Goal: Information Seeking & Learning: Learn about a topic

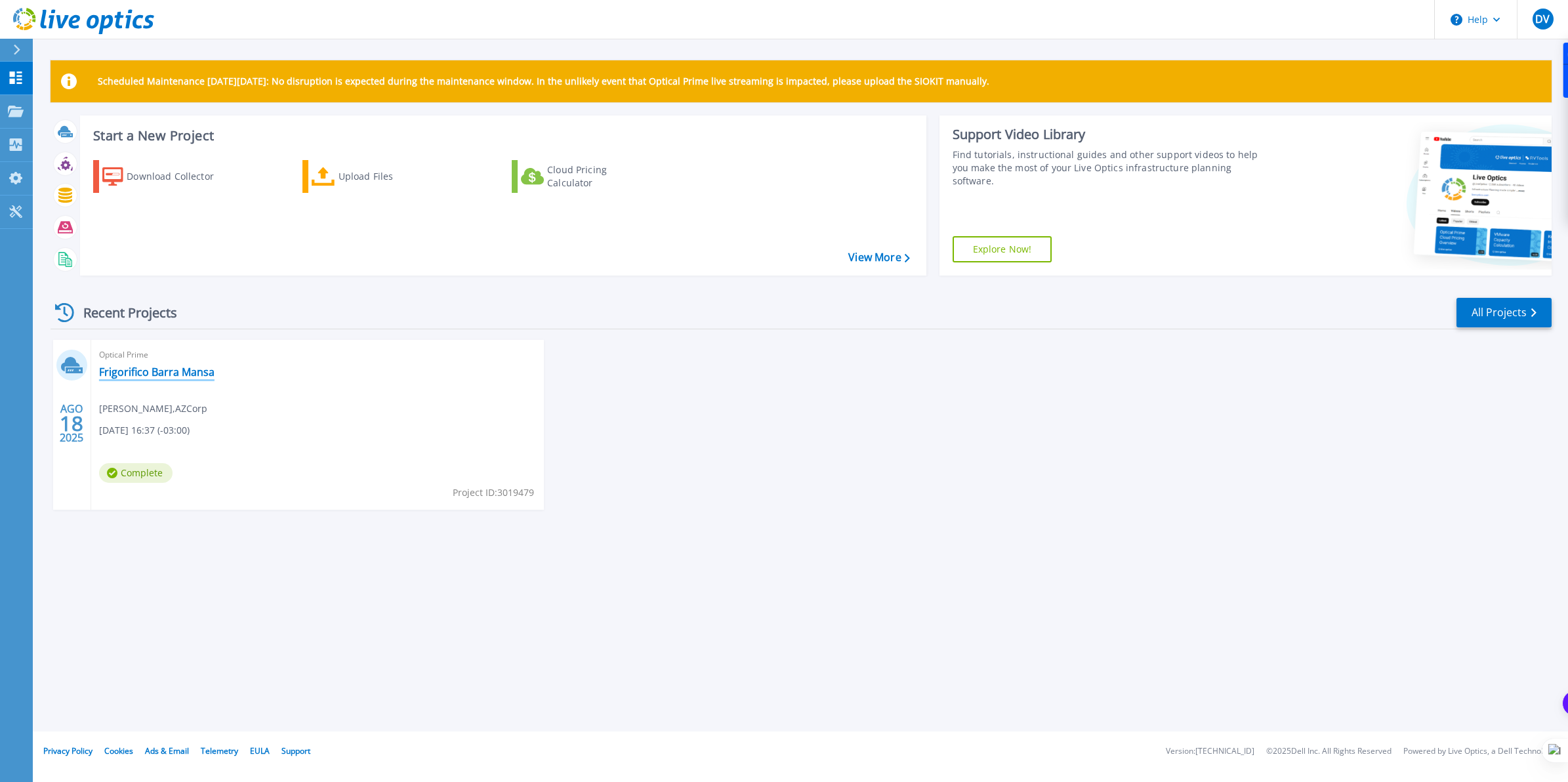
click at [184, 374] on link "Frigorifico Barra Mansa" at bounding box center [157, 371] width 116 height 13
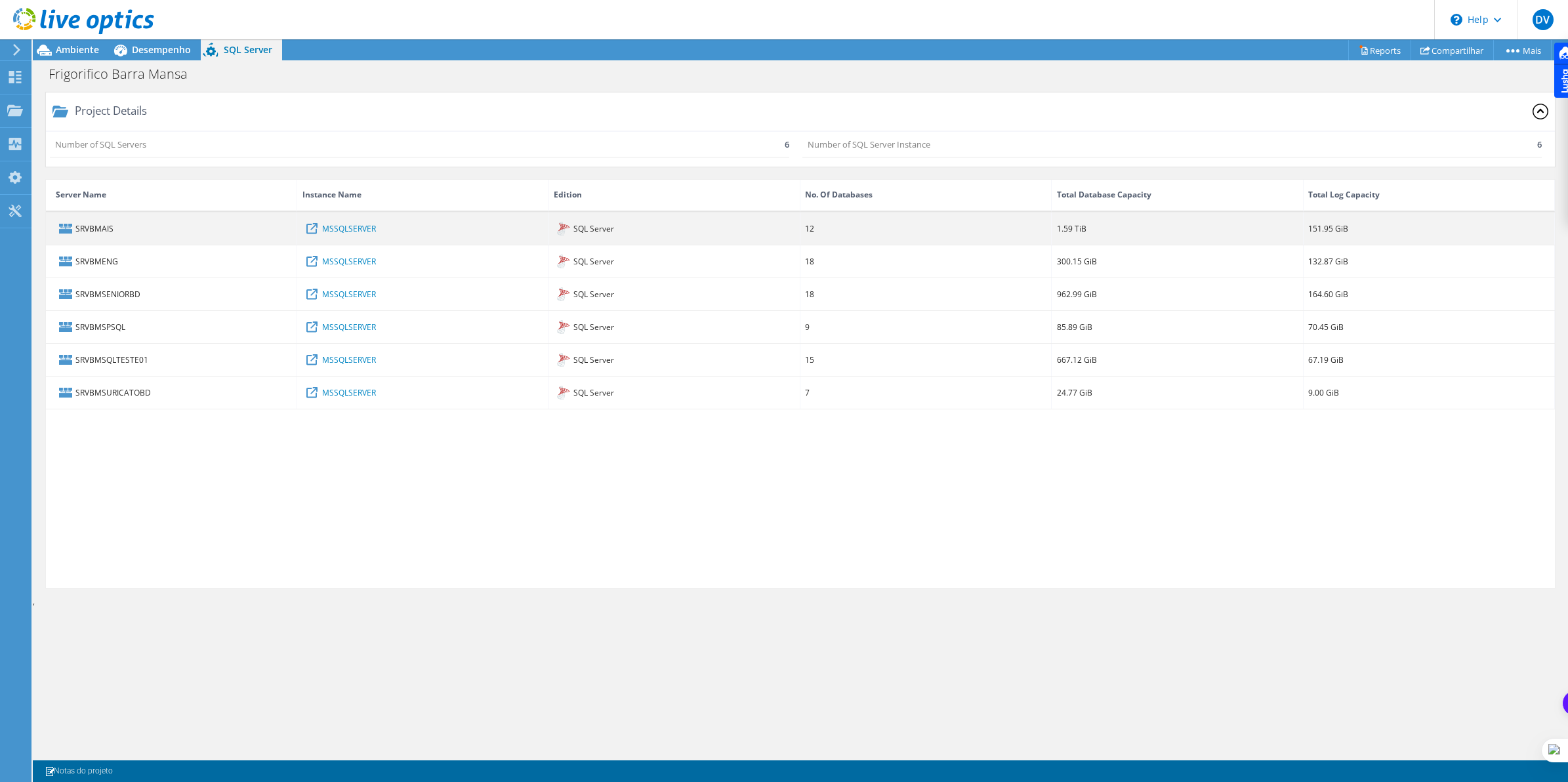
click at [955, 218] on div "12" at bounding box center [925, 228] width 251 height 32
click at [91, 230] on div "SRVBMAIS" at bounding box center [171, 228] width 251 height 32
click at [66, 224] on icon at bounding box center [65, 225] width 2 height 2
click at [105, 227] on div "SRVBMAIS" at bounding box center [171, 228] width 251 height 32
click at [342, 230] on link "MSSQLSERVER" at bounding box center [349, 228] width 54 height 14
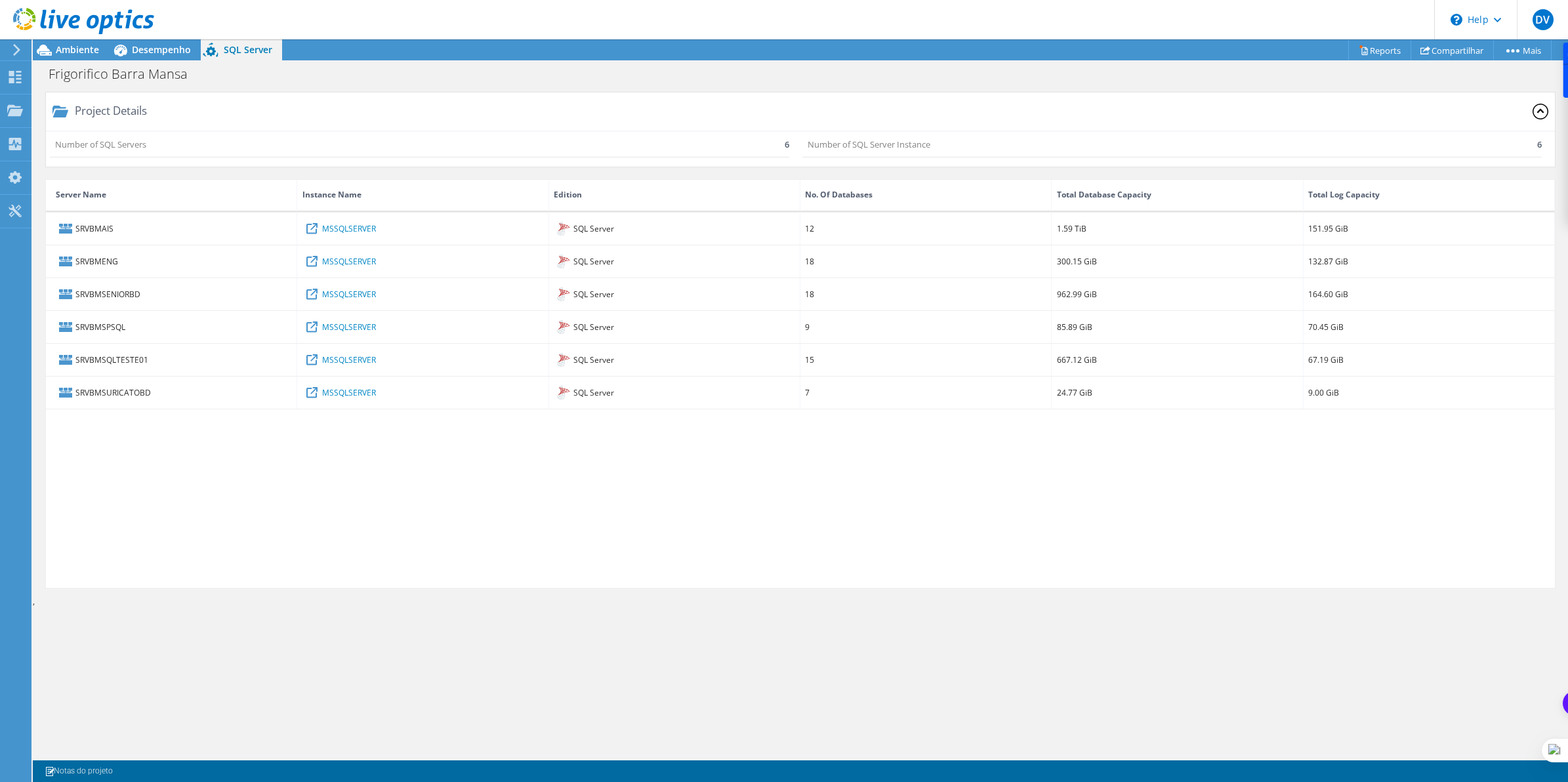
click at [310, 448] on div "SRVBMAIS MSSQLSERVER SQL Server 12 1.59 TiB 151.95 GiB SRVBMENG MSSQLSERVER SQL…" at bounding box center [800, 400] width 1509 height 375
click at [149, 43] on div at bounding box center [77, 22] width 154 height 44
click at [155, 49] on span "Desempenho" at bounding box center [162, 49] width 59 height 13
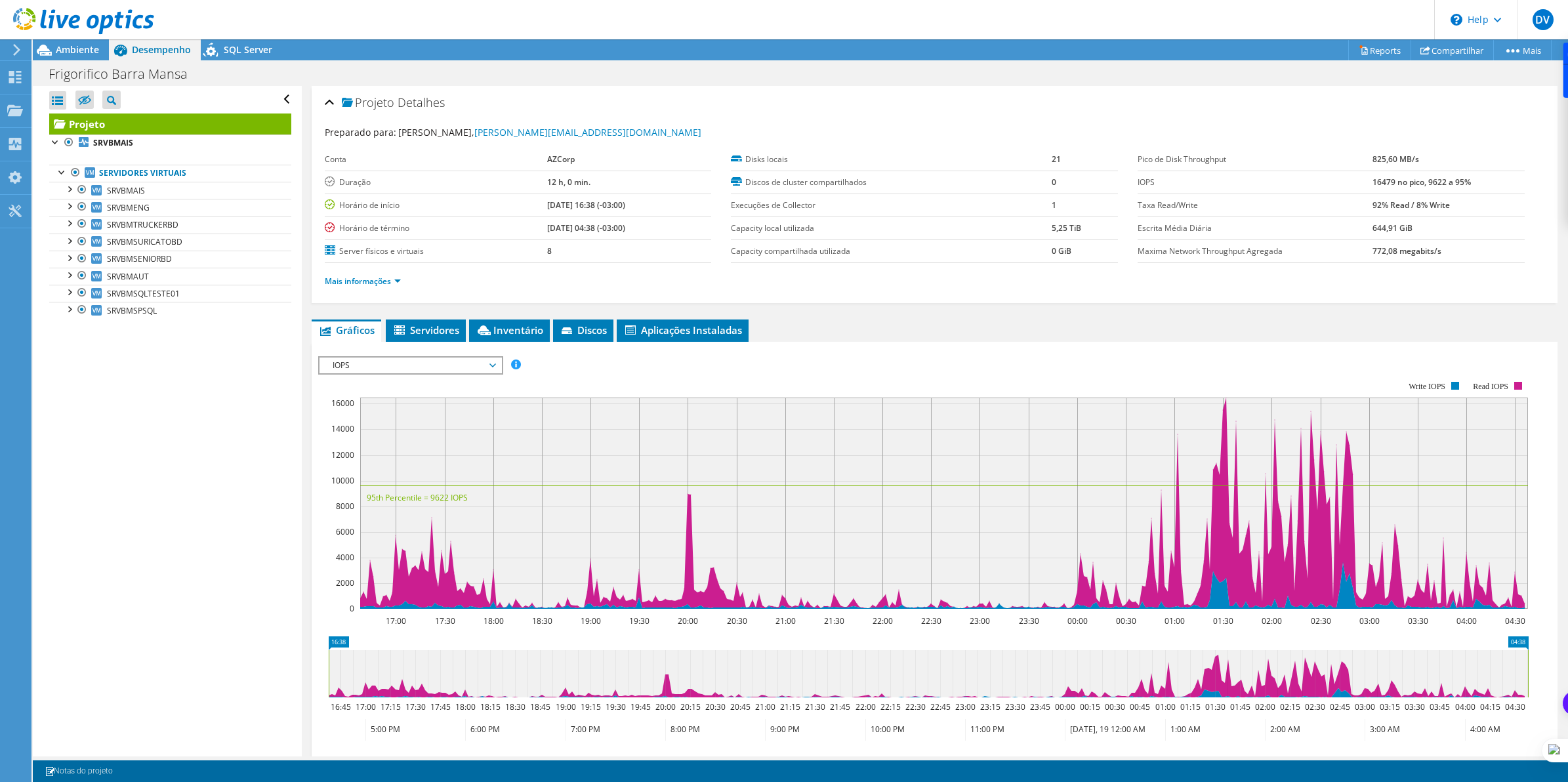
click at [1024, 43] on div "Ações de projeto Ações de projeto Reports Compartilhar Mais" at bounding box center [800, 49] width 1535 height 21
click at [882, 22] on header "DV Usuário Final David Verkruisen david.verkruisen@azcorp.tech AZCorp My Profil…" at bounding box center [784, 20] width 1568 height 39
click at [73, 49] on span "Ambiente" at bounding box center [77, 49] width 43 height 13
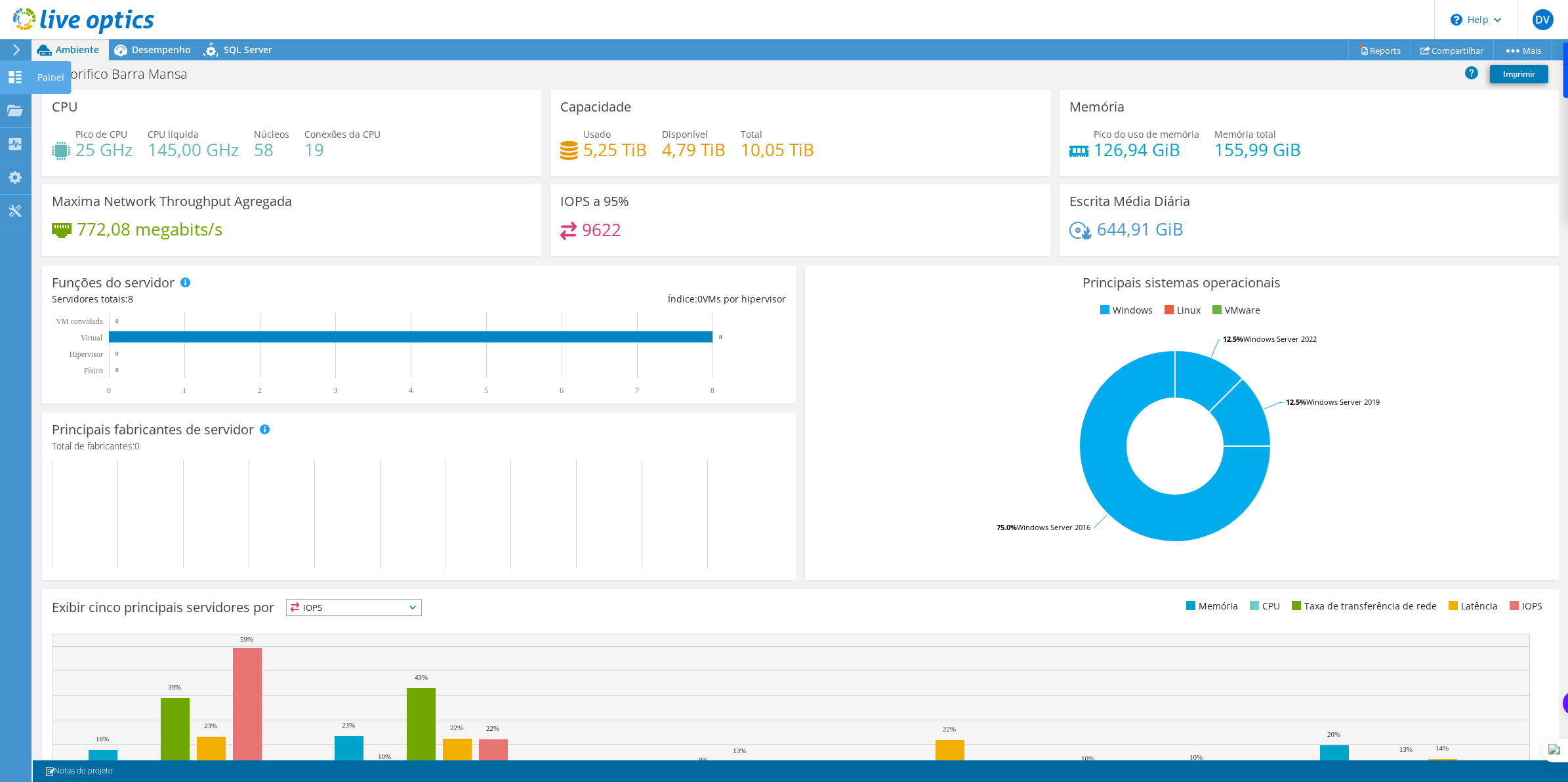
click at [13, 76] on use at bounding box center [16, 77] width 13 height 13
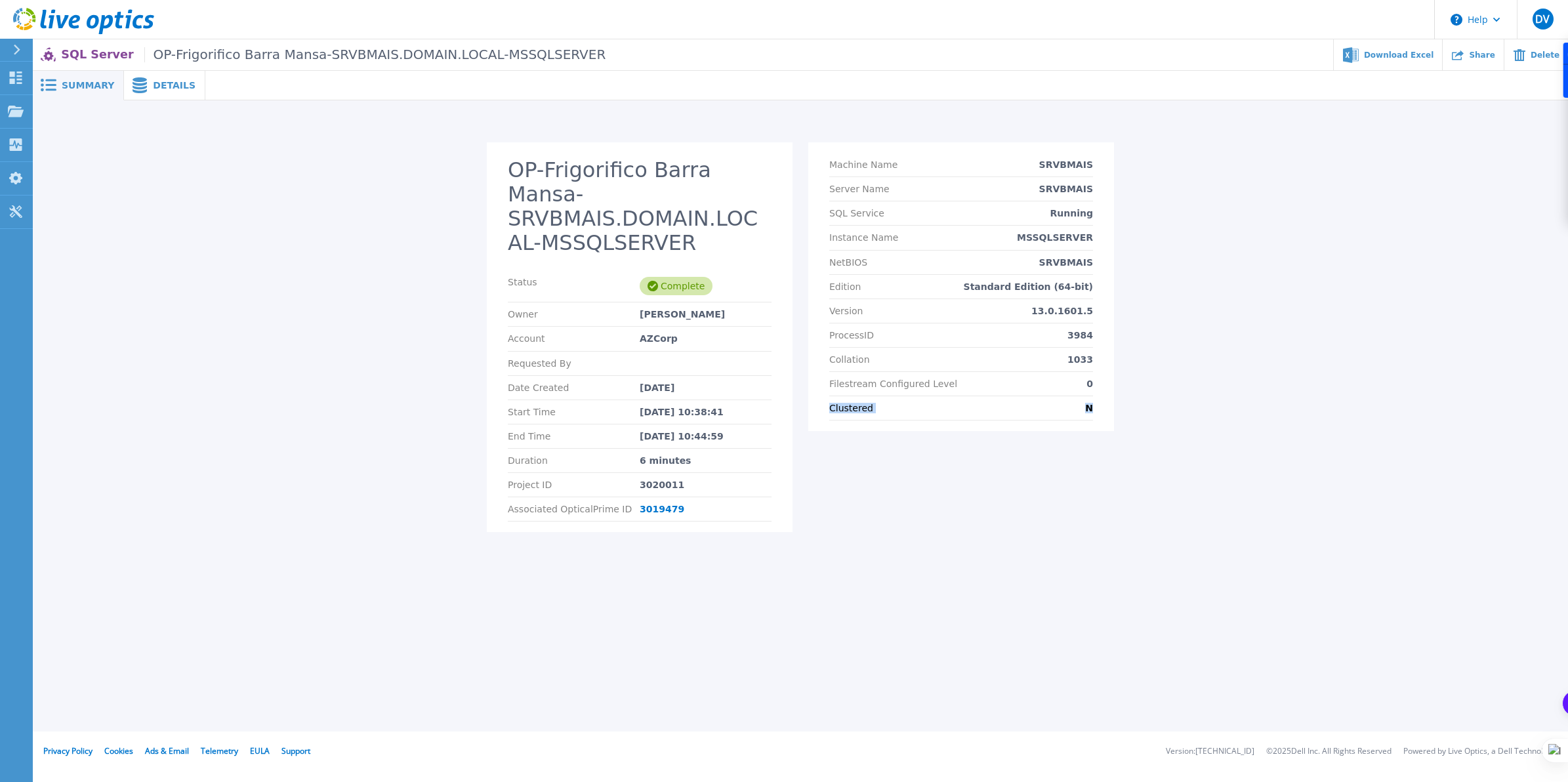
drag, startPoint x: 824, startPoint y: 411, endPoint x: 1105, endPoint y: 412, distance: 281.0
click at [1105, 412] on section "Machine Name SRVBMAIS Server Name SRVBMAIS SQL Service Running Instance Name MS…" at bounding box center [961, 286] width 306 height 289
click at [1149, 550] on div "Summary Details OP-Frigorifico Barra Mansa-SRVBMAIS.DOMAIN.LOCAL-MSSQLSERVER St…" at bounding box center [800, 366] width 1535 height 732
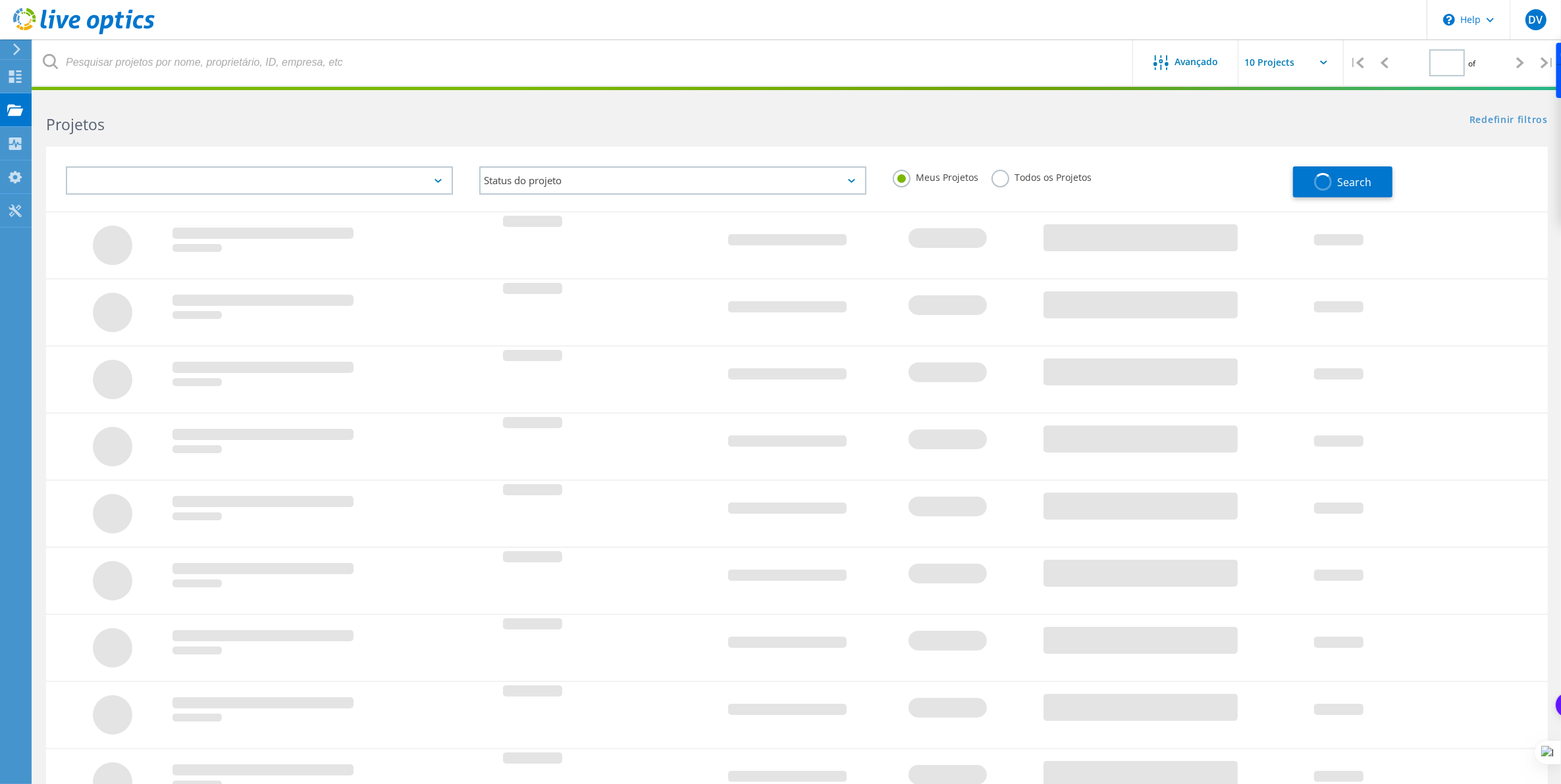
type input "1"
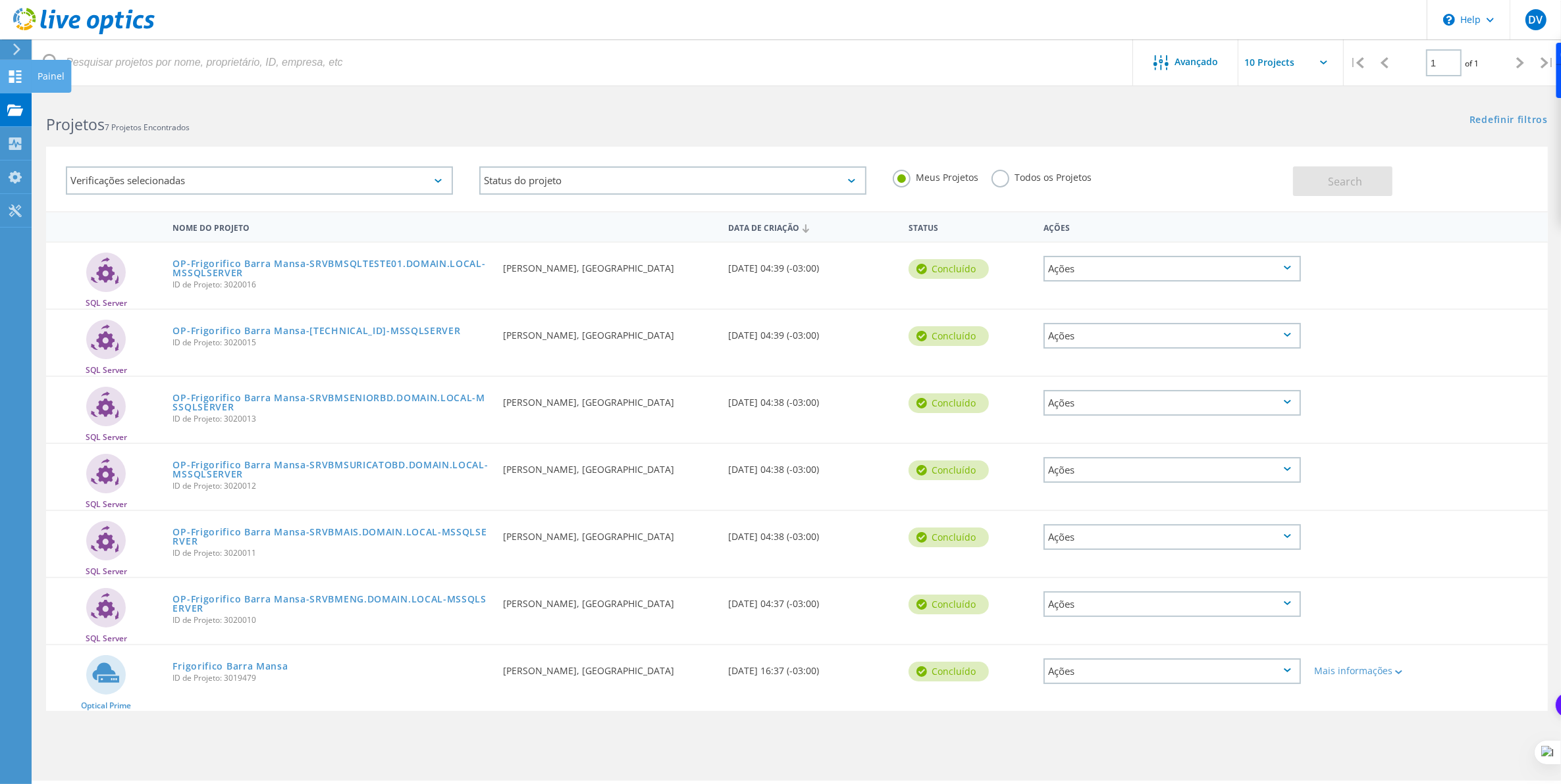
click at [16, 74] on use at bounding box center [16, 77] width 13 height 13
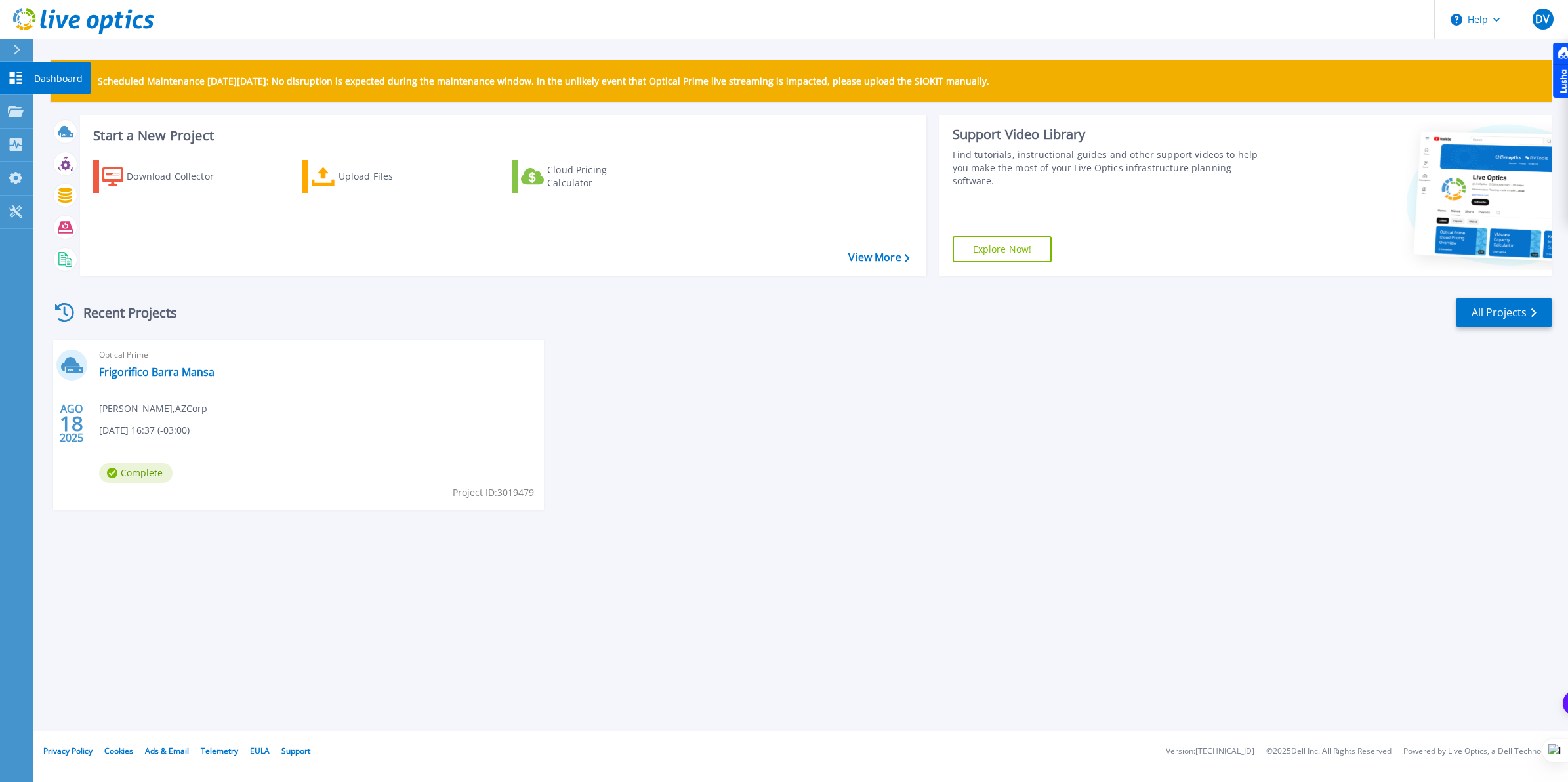
click at [44, 79] on p "Dashboard" at bounding box center [59, 79] width 48 height 34
click at [67, 314] on icon at bounding box center [64, 313] width 19 height 19
click at [120, 313] on div "Recent Projects" at bounding box center [123, 312] width 145 height 32
click at [94, 310] on div "Recent Projects" at bounding box center [123, 312] width 145 height 32
drag, startPoint x: 94, startPoint y: 310, endPoint x: 67, endPoint y: 312, distance: 27.1
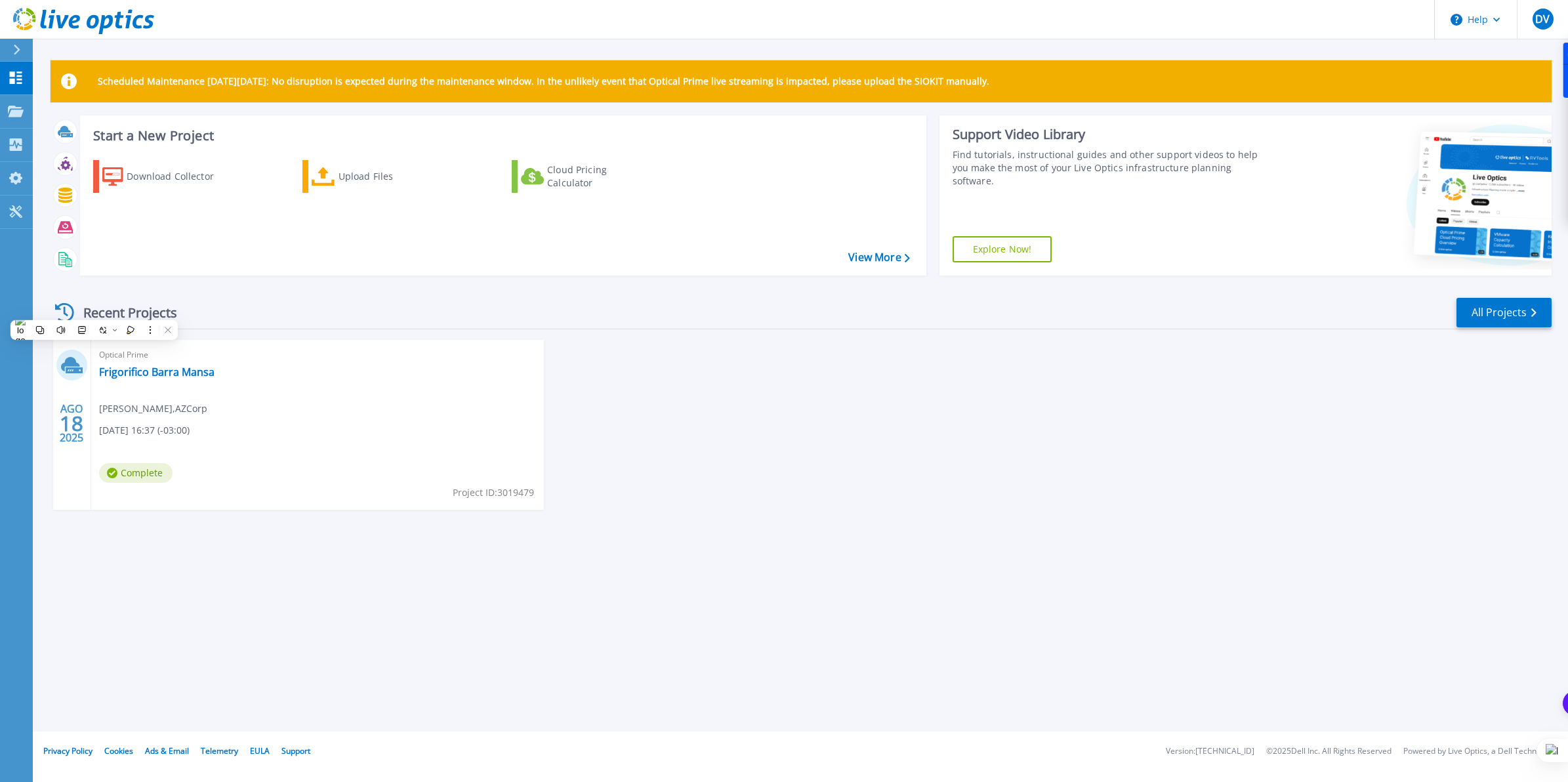
click at [67, 312] on icon at bounding box center [64, 313] width 19 height 19
click at [66, 312] on icon at bounding box center [64, 313] width 19 height 19
click at [109, 315] on div "Recent Projects" at bounding box center [123, 312] width 145 height 32
click at [66, 312] on icon at bounding box center [64, 313] width 19 height 19
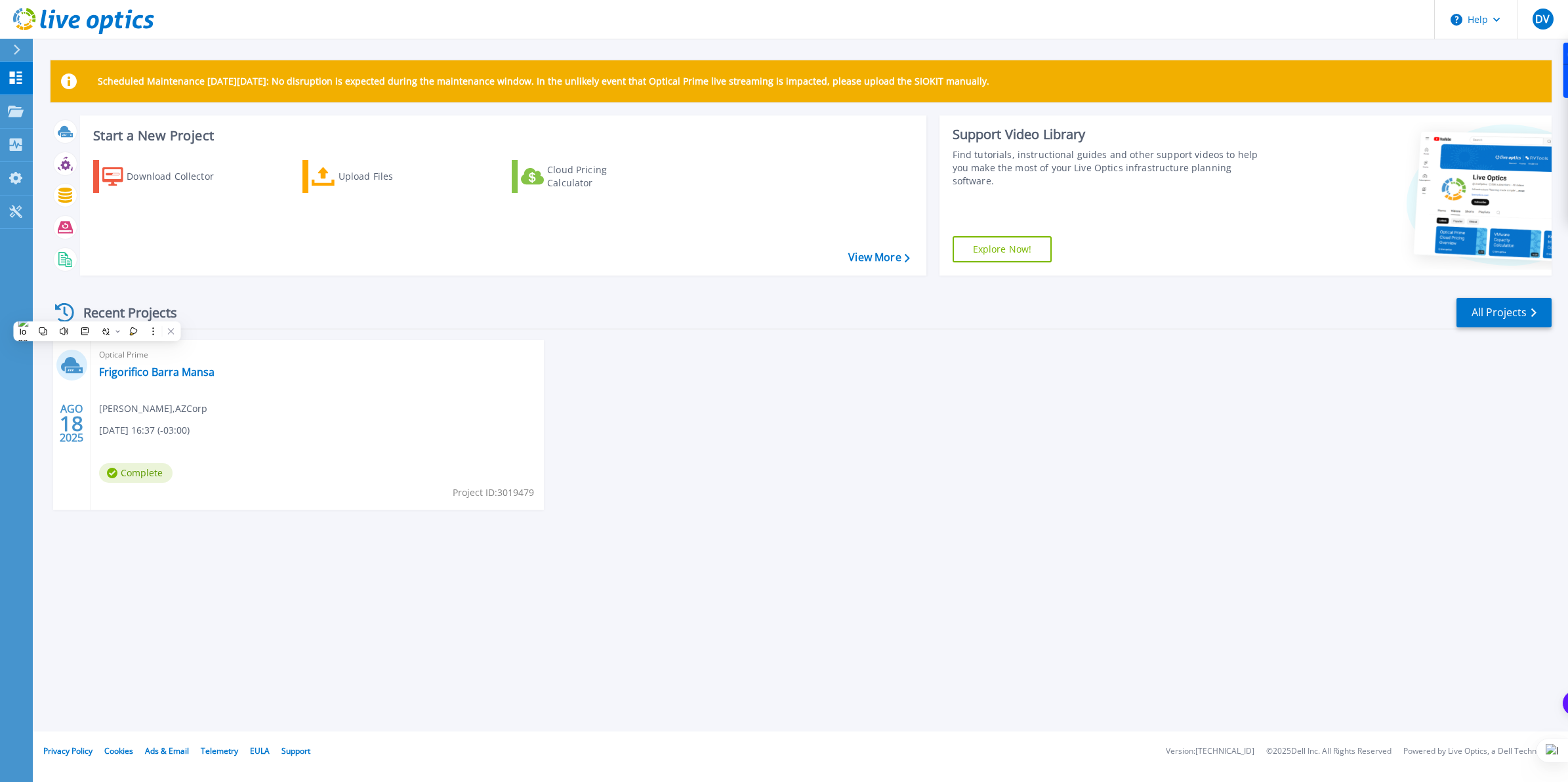
drag, startPoint x: 66, startPoint y: 312, endPoint x: 157, endPoint y: 313, distance: 91.0
click at [157, 313] on div "Recent Projects" at bounding box center [123, 312] width 145 height 32
click at [9, 77] on icon at bounding box center [16, 77] width 16 height 13
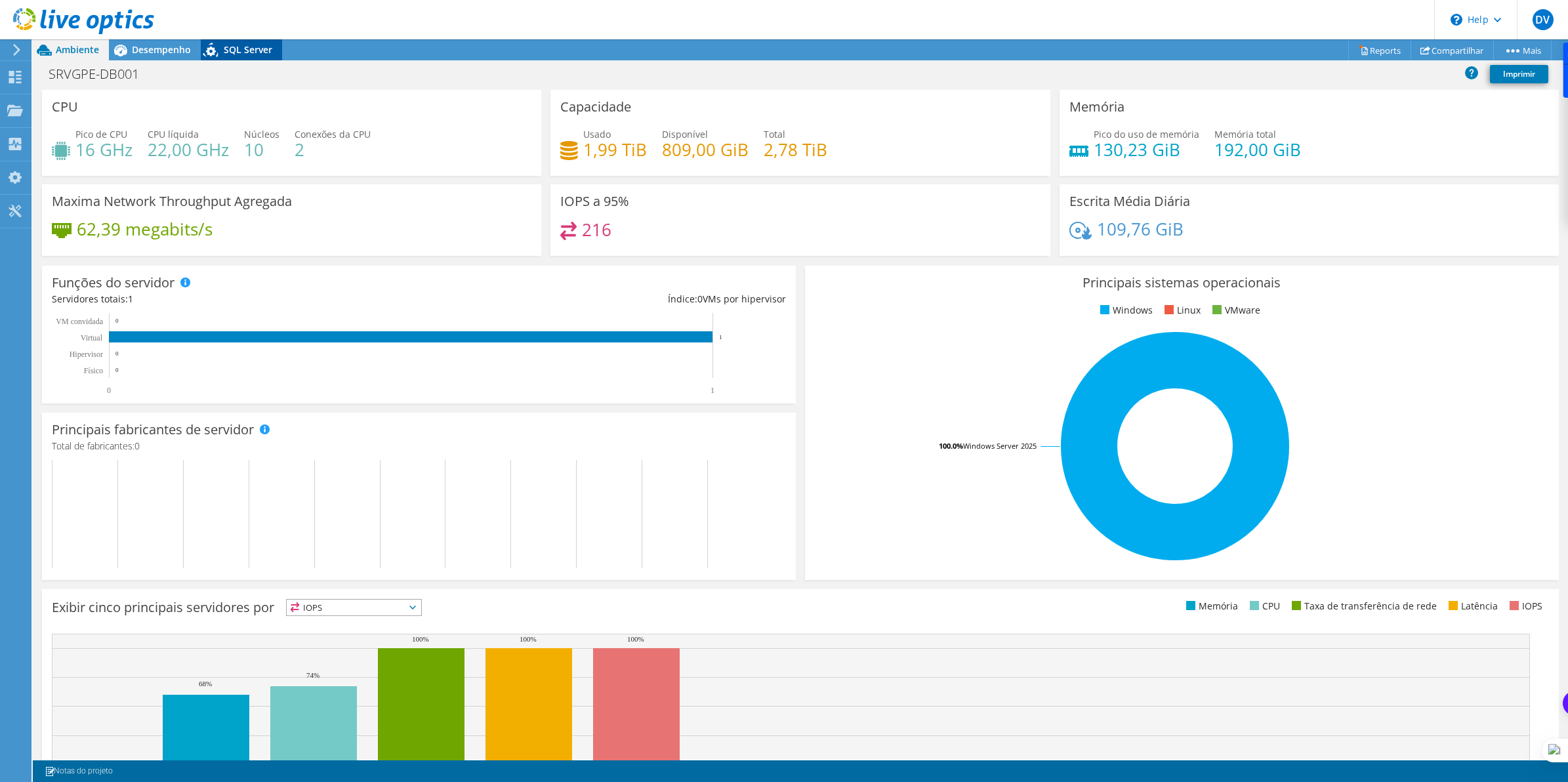
click at [260, 47] on span "SQL Server" at bounding box center [248, 49] width 48 height 13
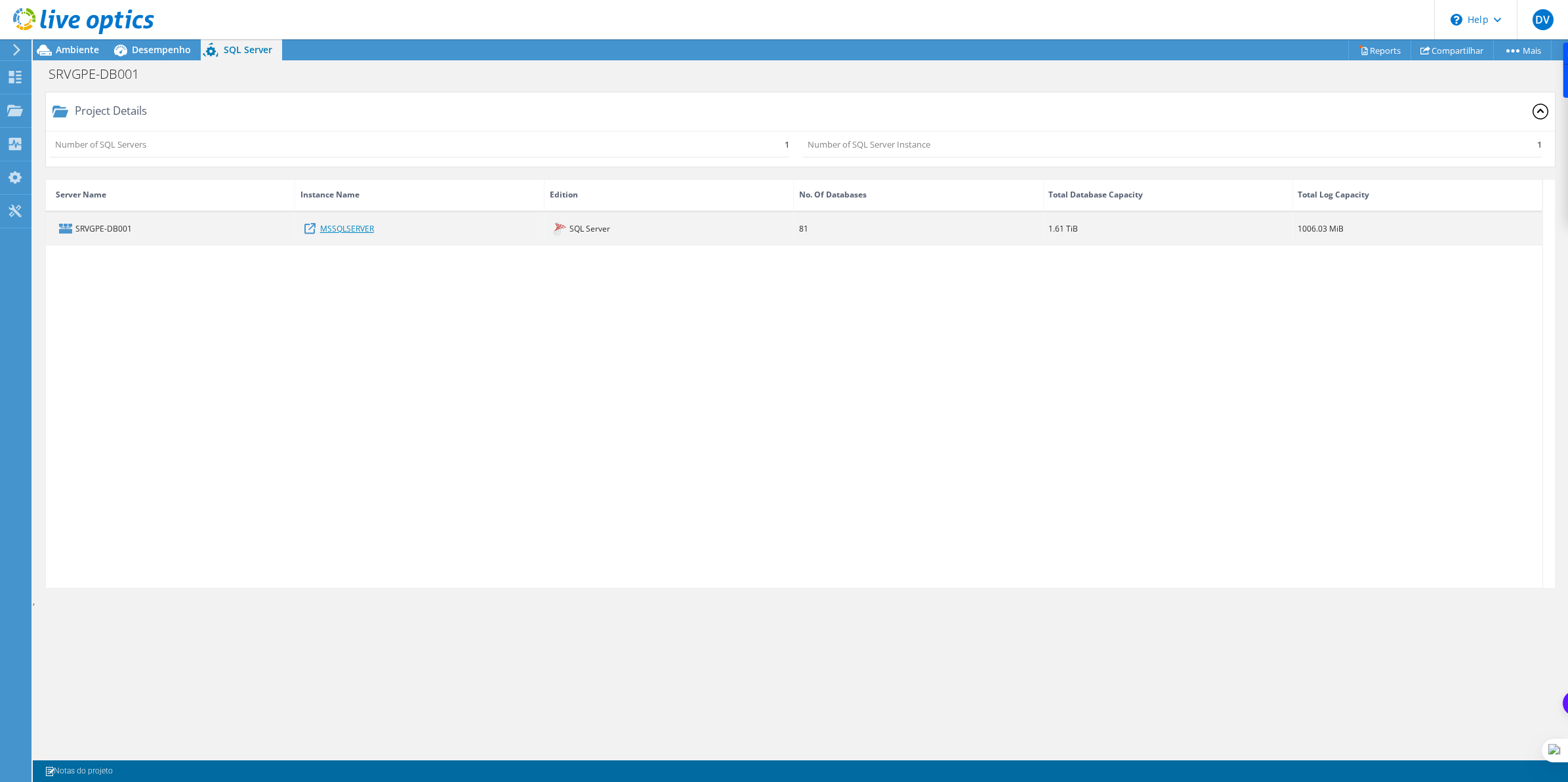
click at [349, 231] on link "MSSQLSERVER" at bounding box center [347, 228] width 54 height 14
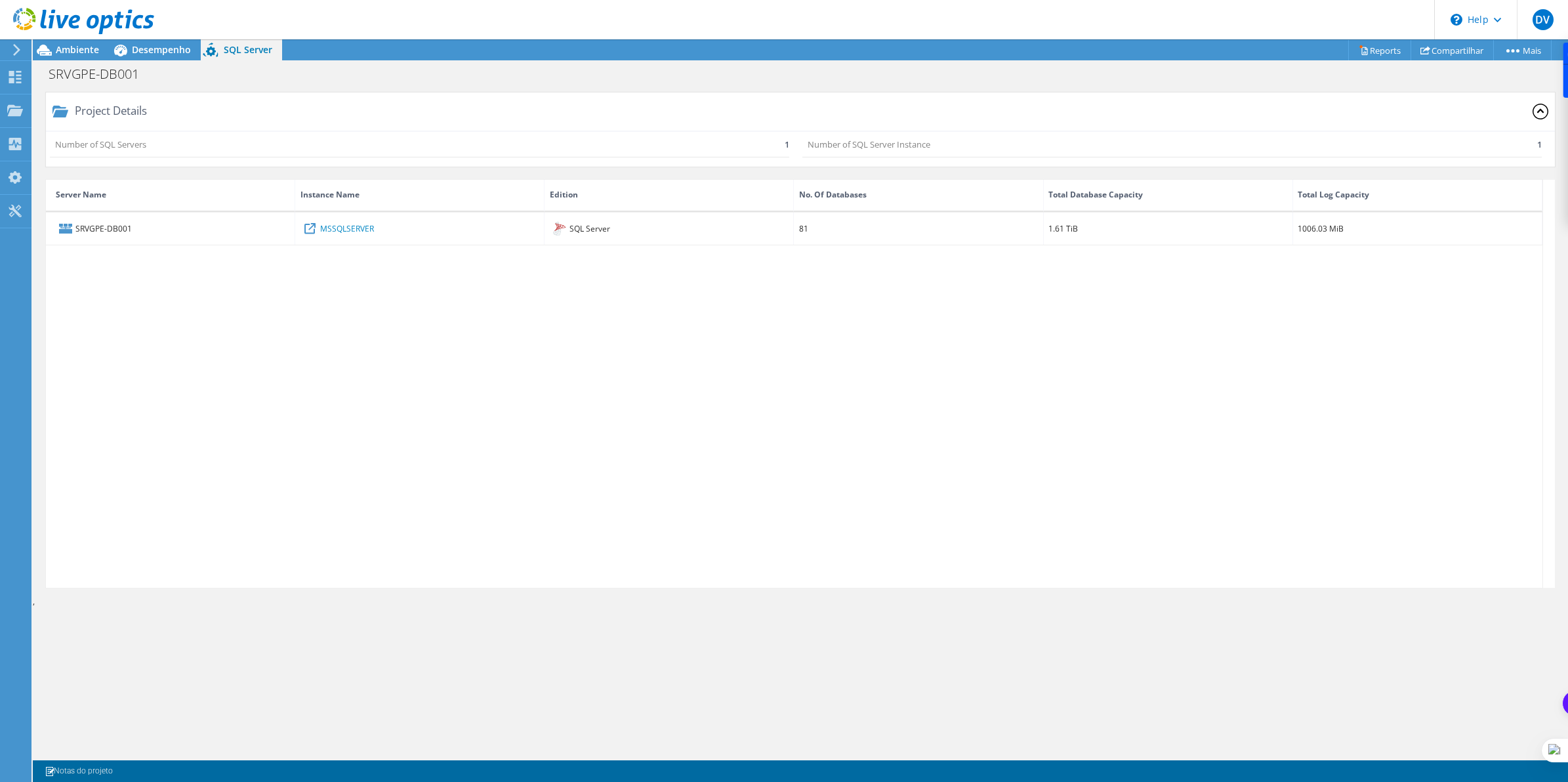
click at [140, 41] on div at bounding box center [77, 22] width 154 height 44
click at [149, 51] on span "Desempenho" at bounding box center [162, 49] width 59 height 13
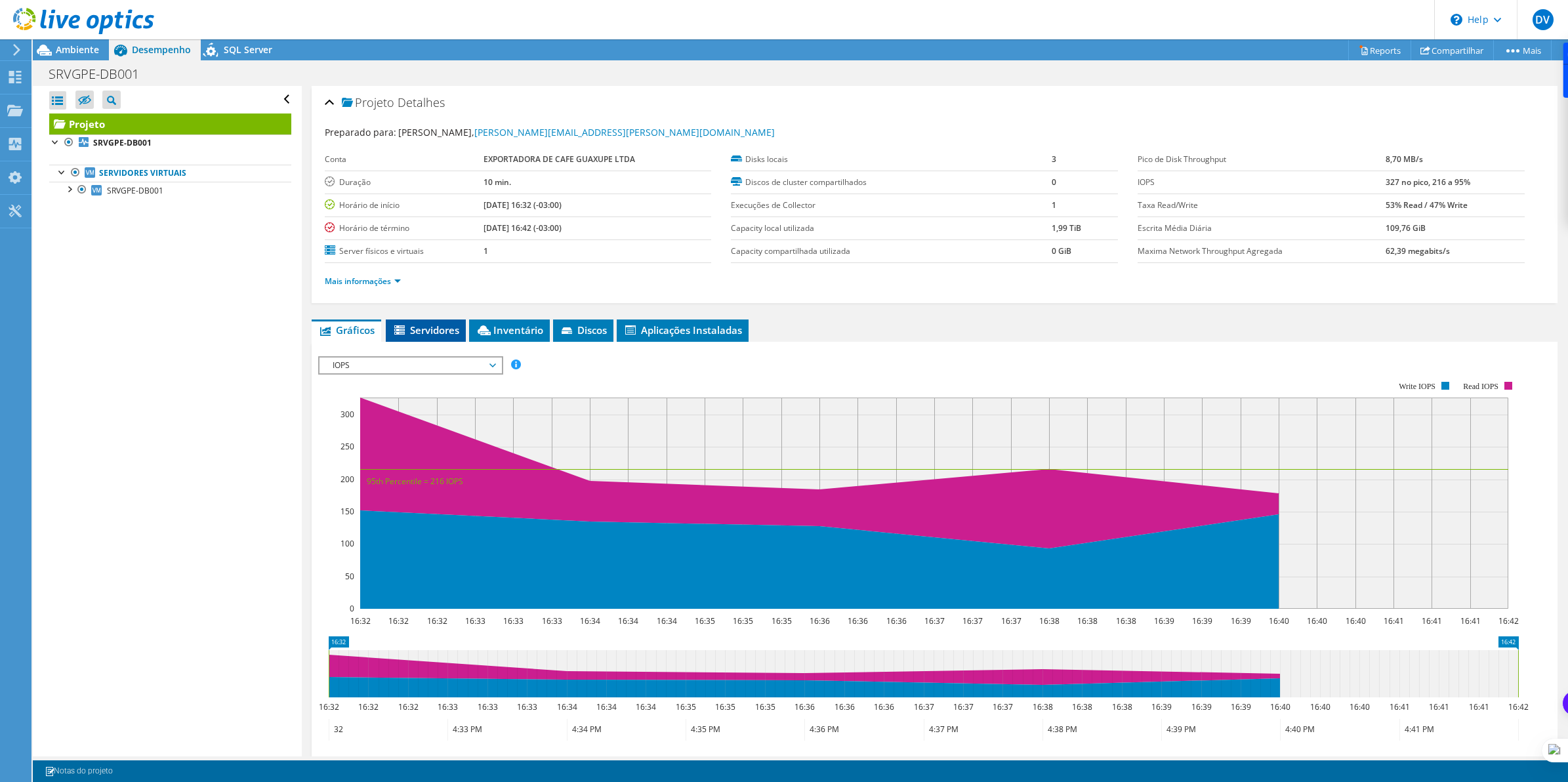
click at [410, 330] on span "Servidores" at bounding box center [426, 330] width 67 height 13
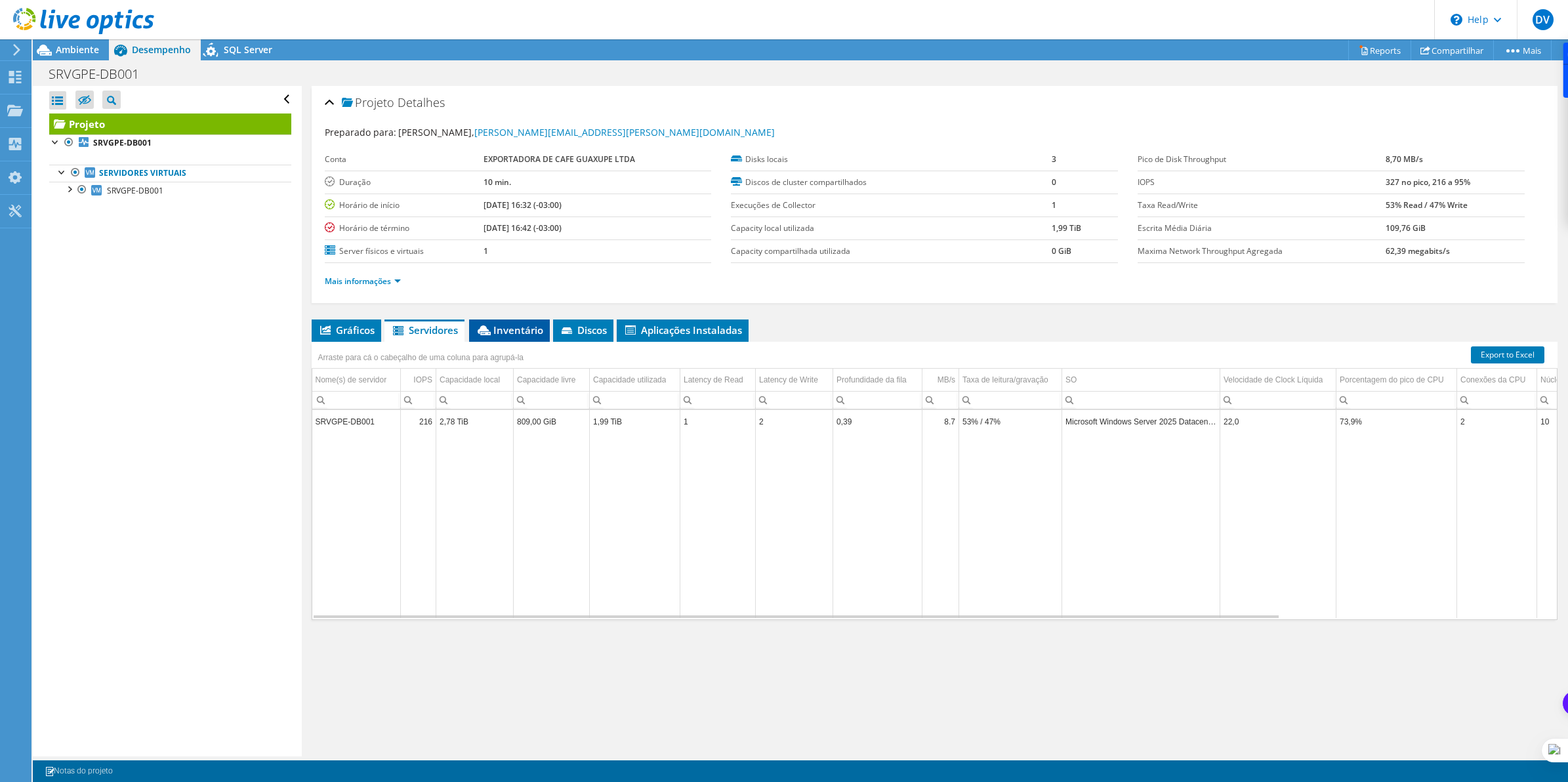
click at [513, 332] on span "Inventário" at bounding box center [509, 330] width 67 height 13
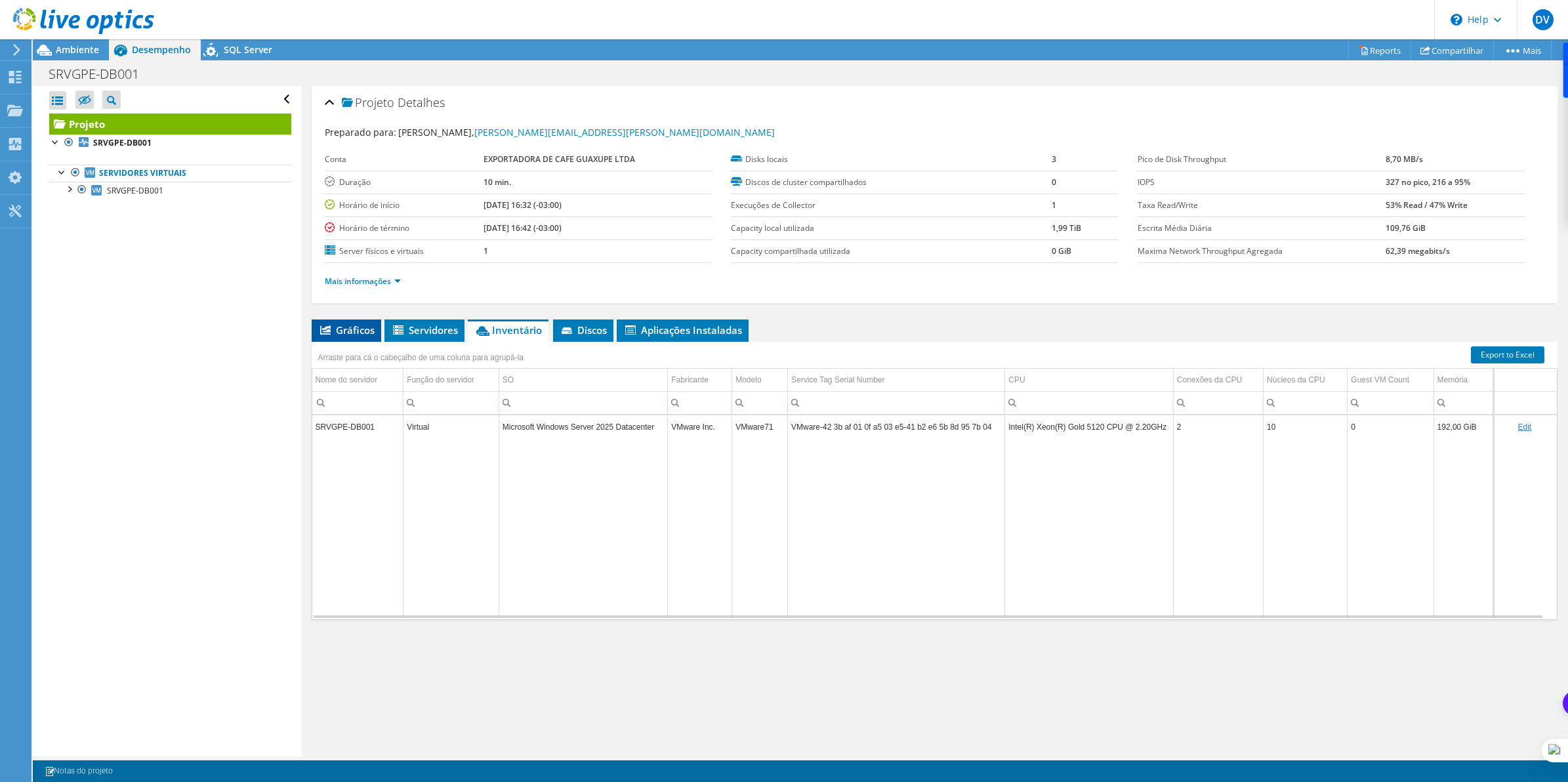
click at [349, 332] on span "Gráficos" at bounding box center [346, 330] width 56 height 13
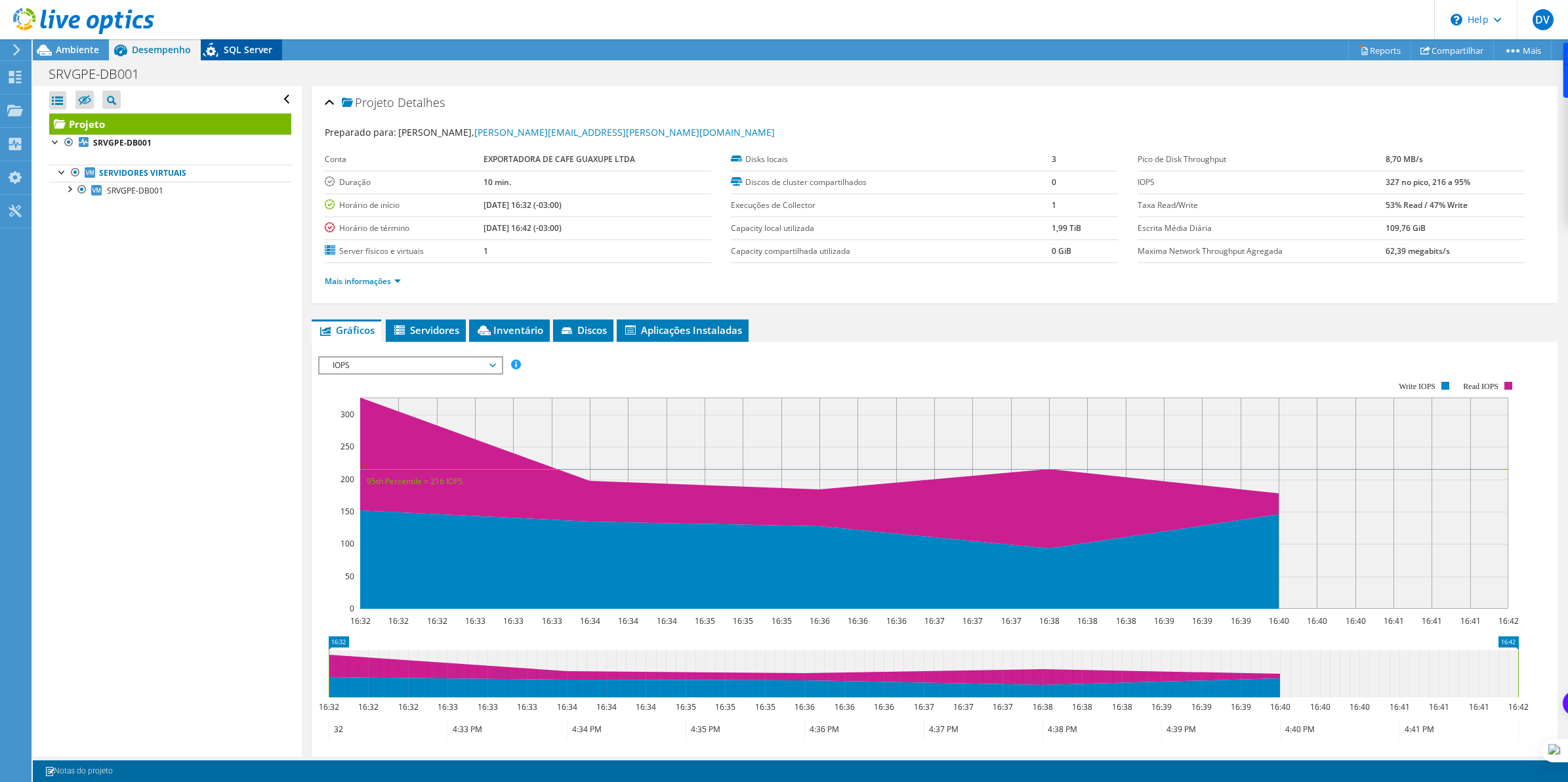
click at [250, 58] on div "SQL Server" at bounding box center [242, 49] width 81 height 21
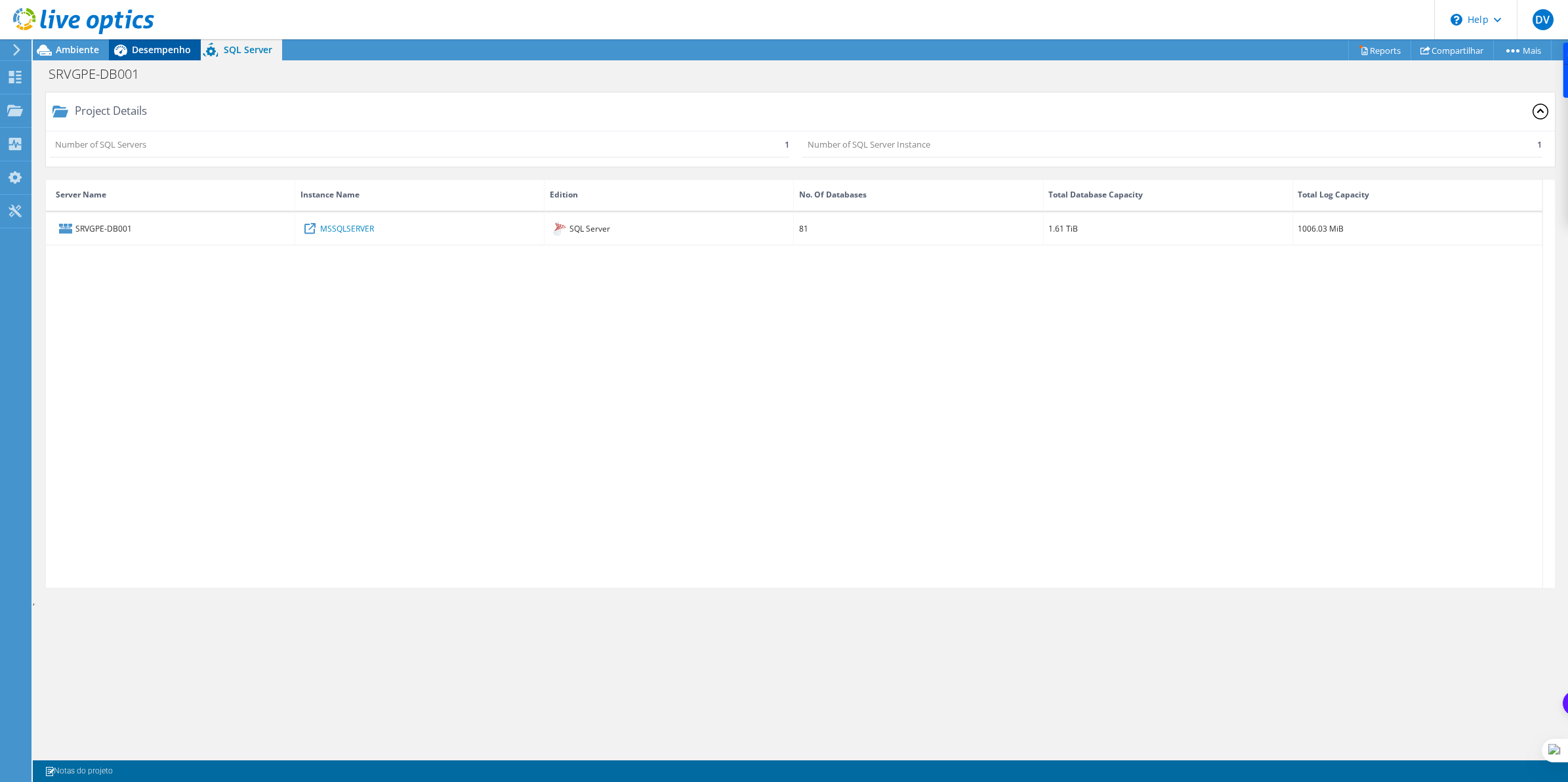
drag, startPoint x: 161, startPoint y: 49, endPoint x: 162, endPoint y: 59, distance: 10.0
click at [161, 50] on span "Desempenho" at bounding box center [162, 49] width 59 height 13
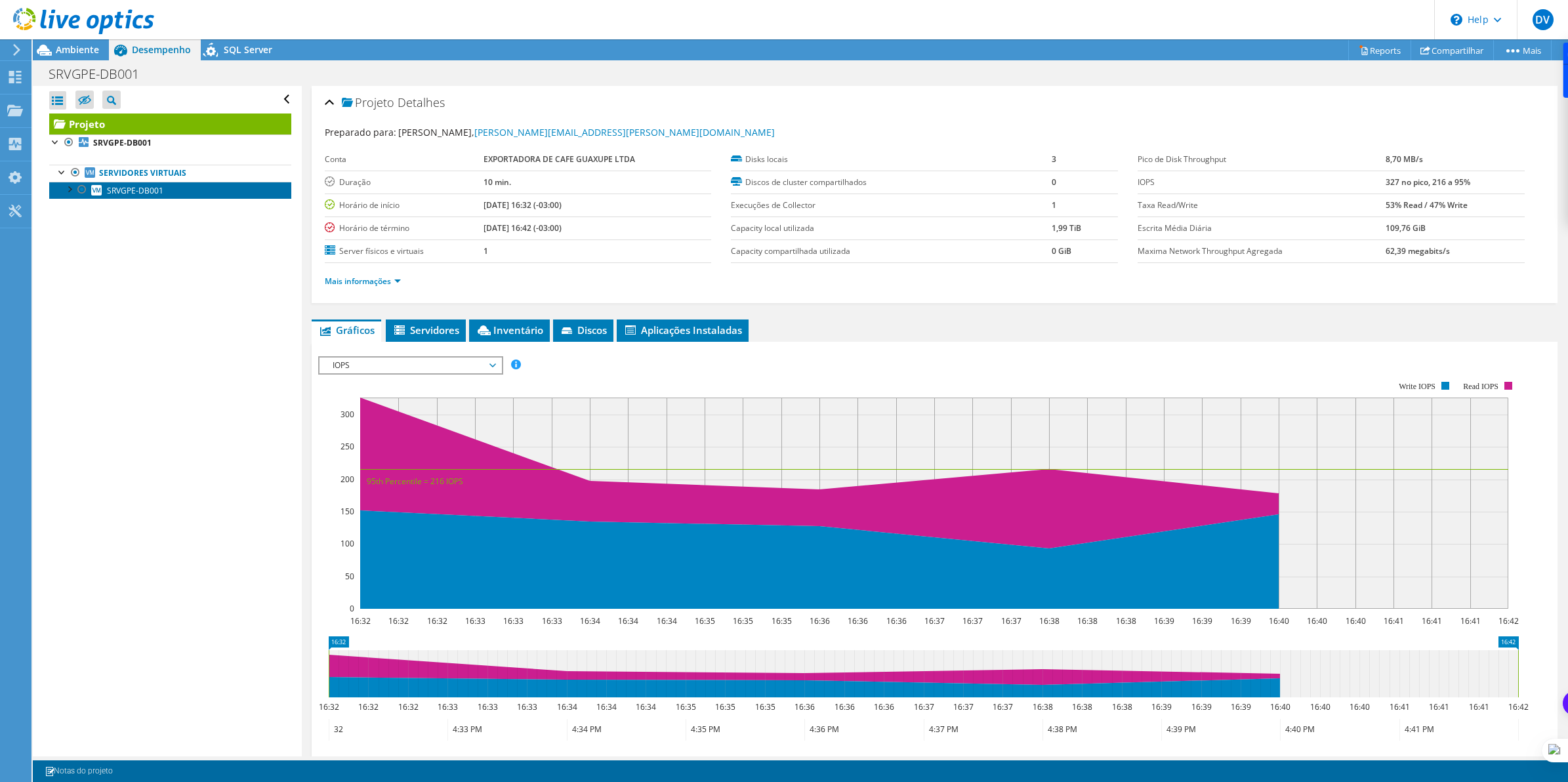
click at [110, 190] on span "SRVGPE-DB001" at bounding box center [135, 191] width 56 height 11
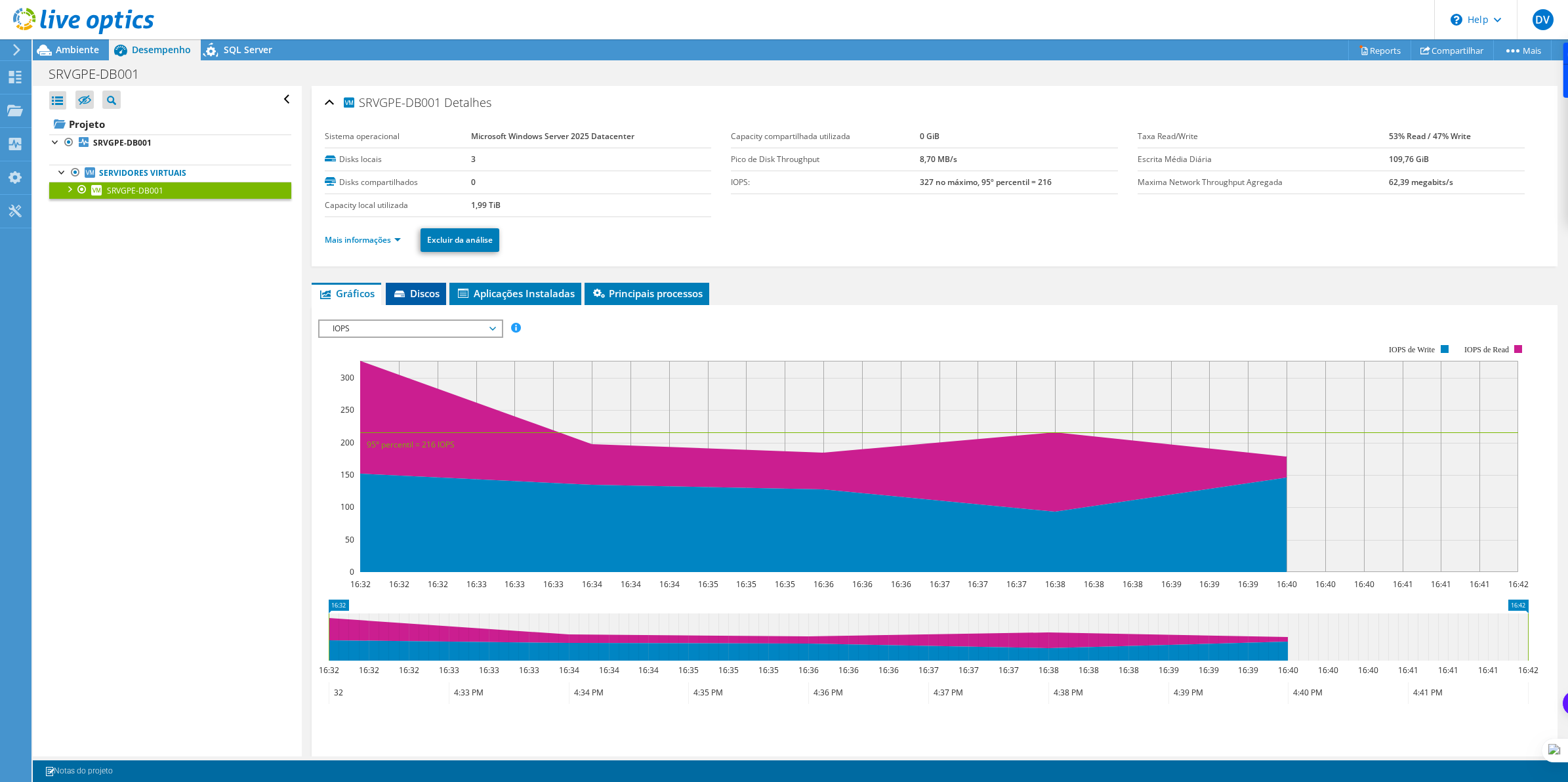
click at [410, 288] on span "Discos" at bounding box center [416, 293] width 47 height 13
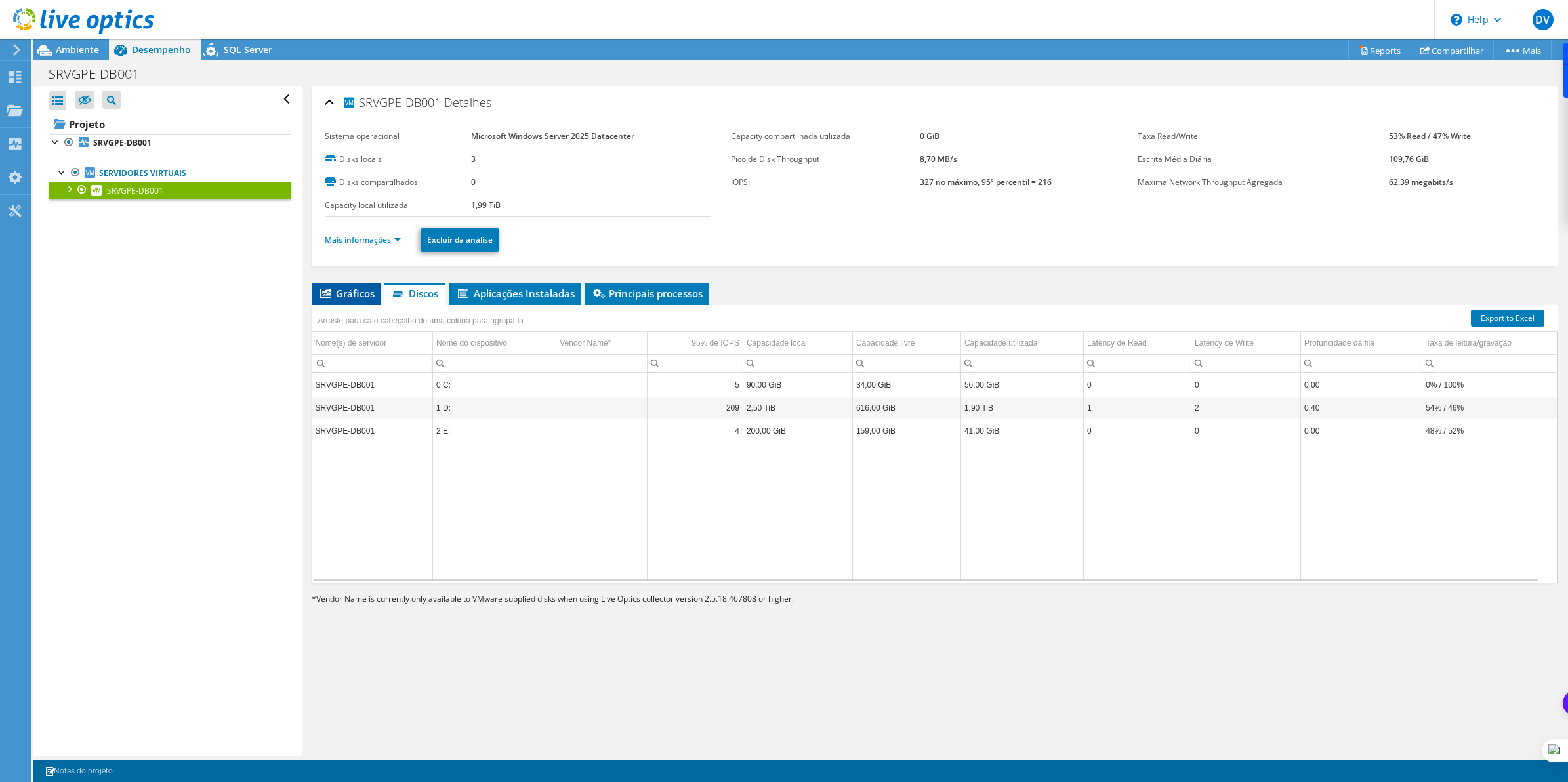
click at [353, 292] on span "Gráficos" at bounding box center [346, 293] width 56 height 13
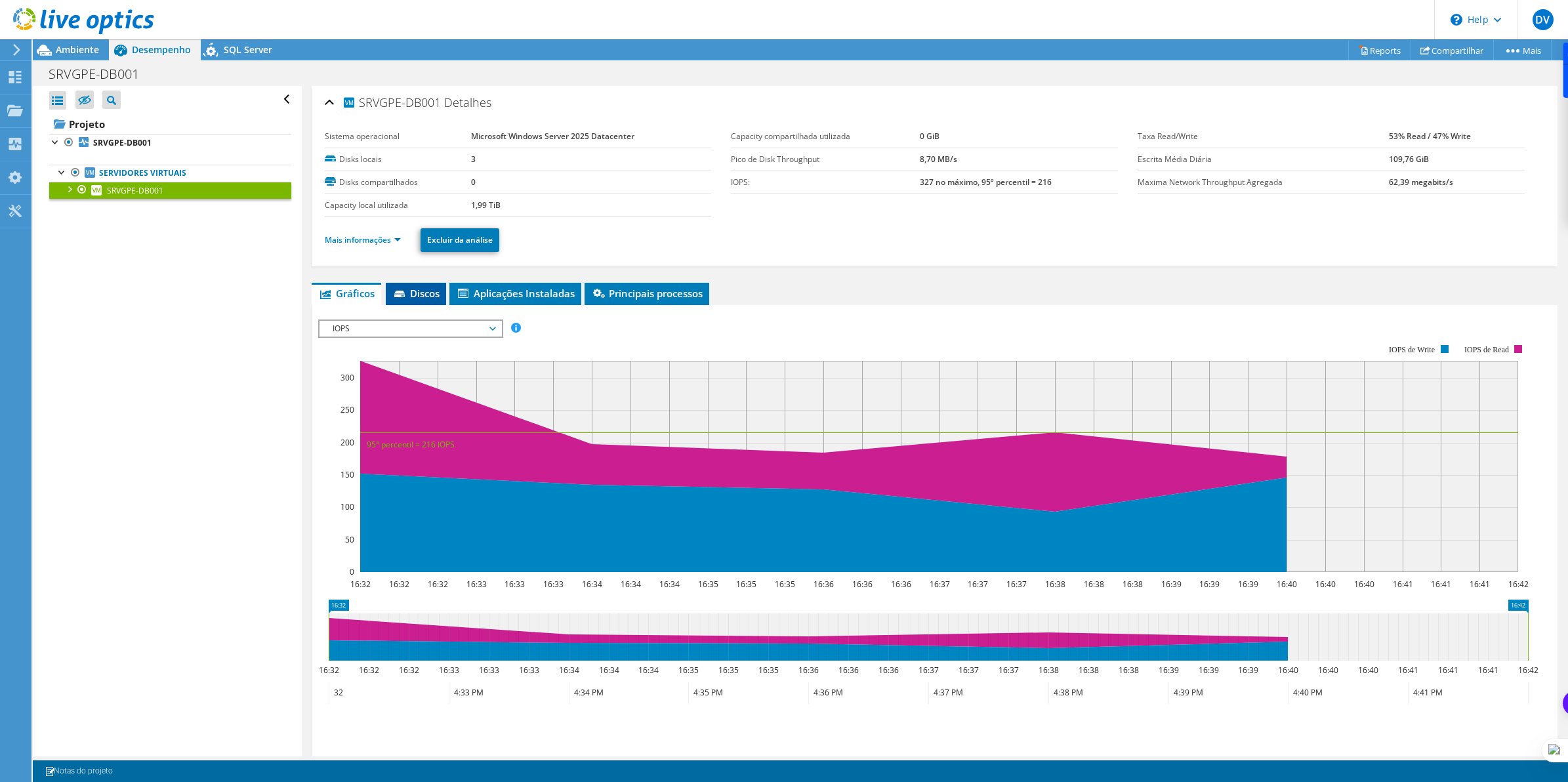
click at [417, 292] on span "Discos" at bounding box center [416, 293] width 47 height 13
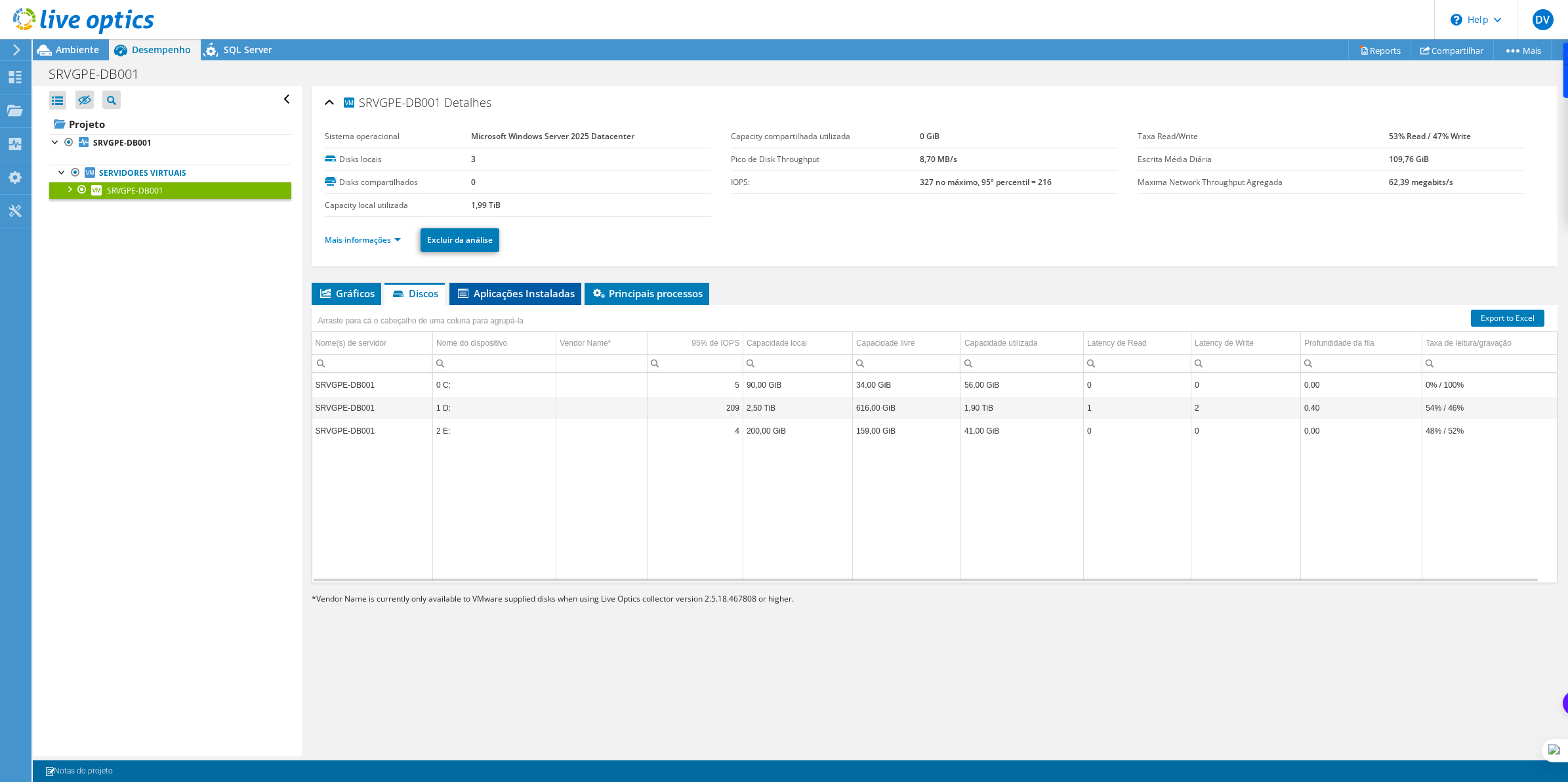
click at [507, 294] on span "Aplicações Instaladas" at bounding box center [515, 293] width 119 height 13
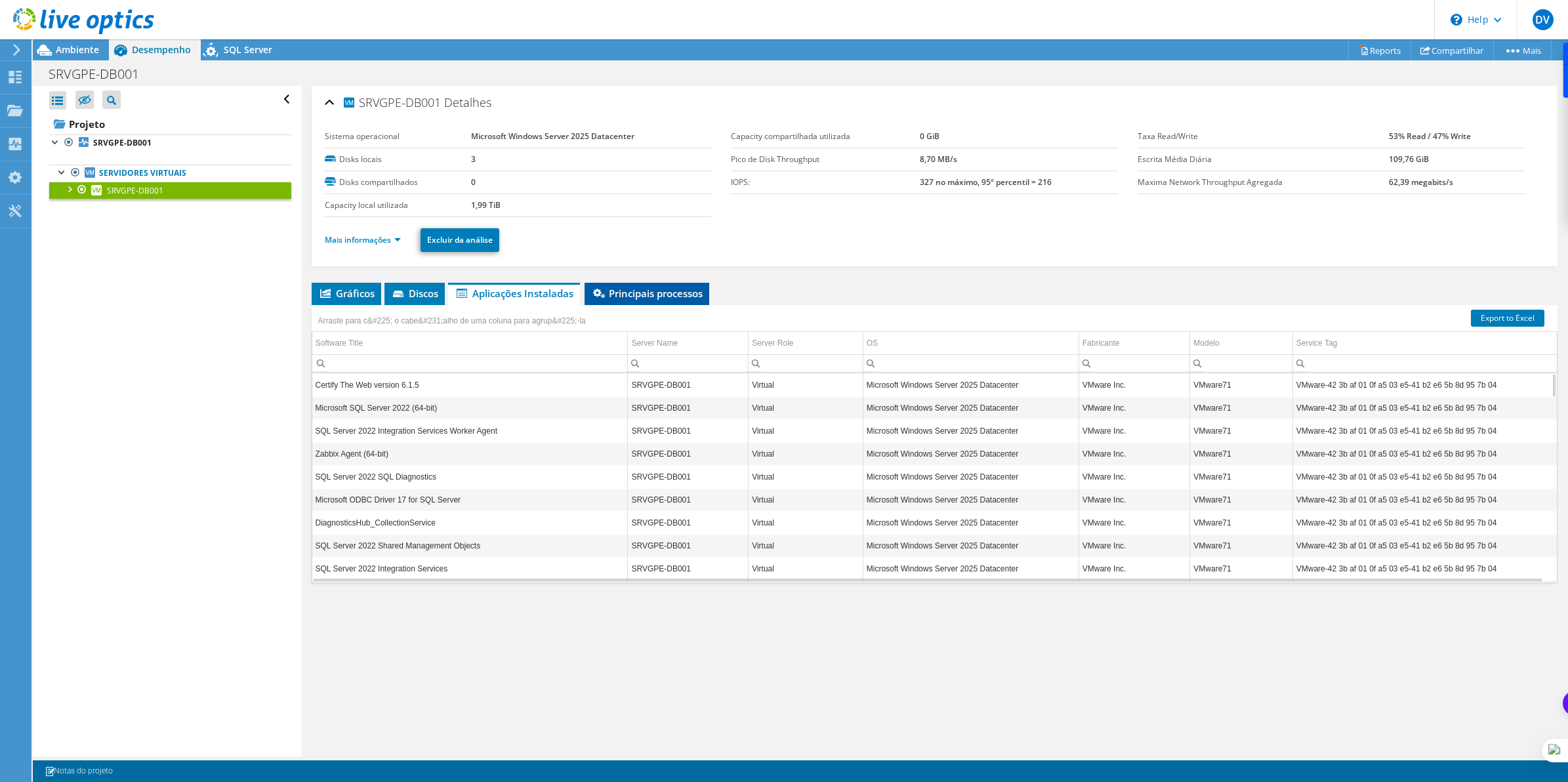
click at [646, 296] on span "Principais processos" at bounding box center [646, 293] width 112 height 13
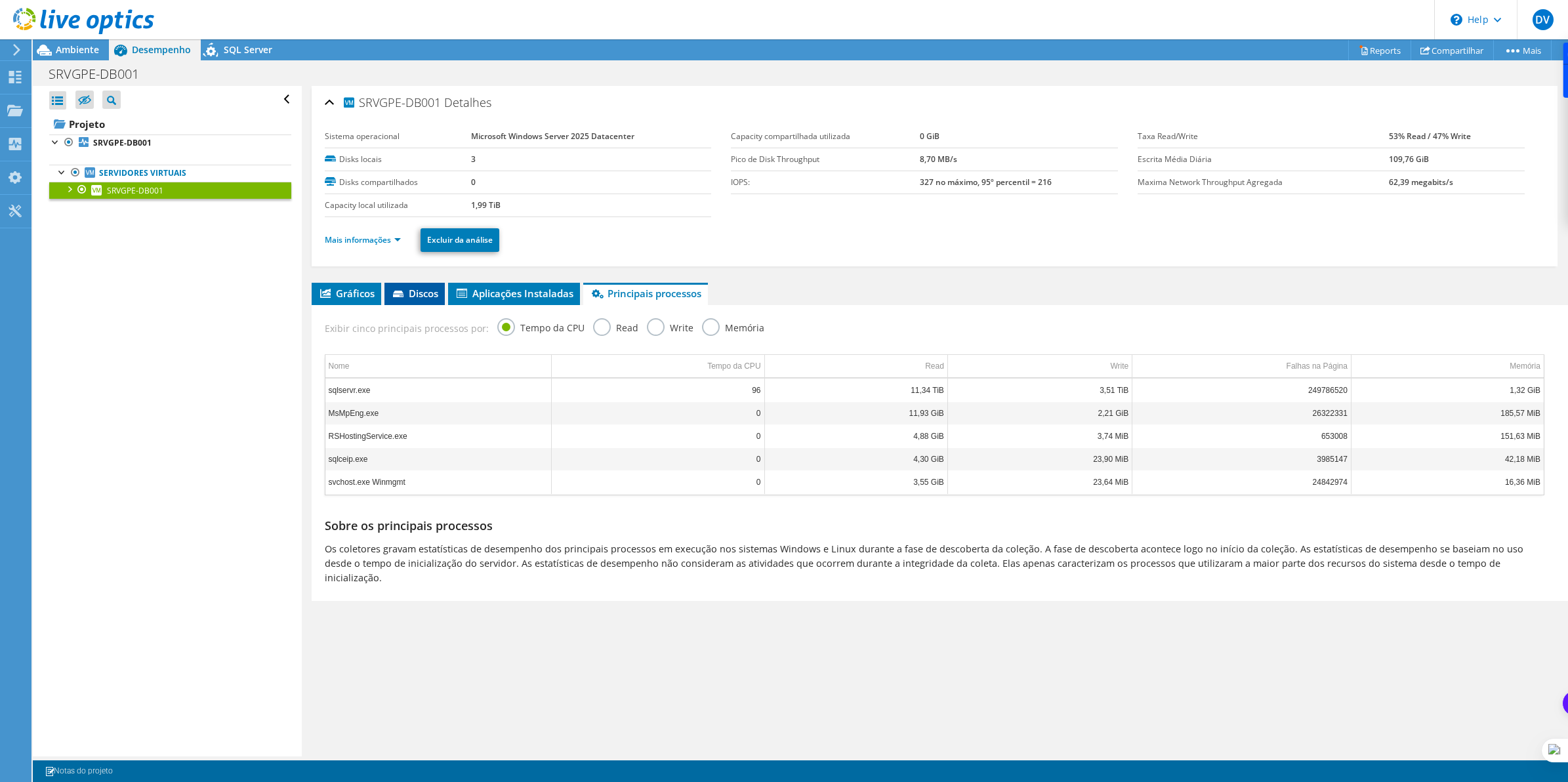
click at [411, 291] on span "Discos" at bounding box center [414, 293] width 47 height 13
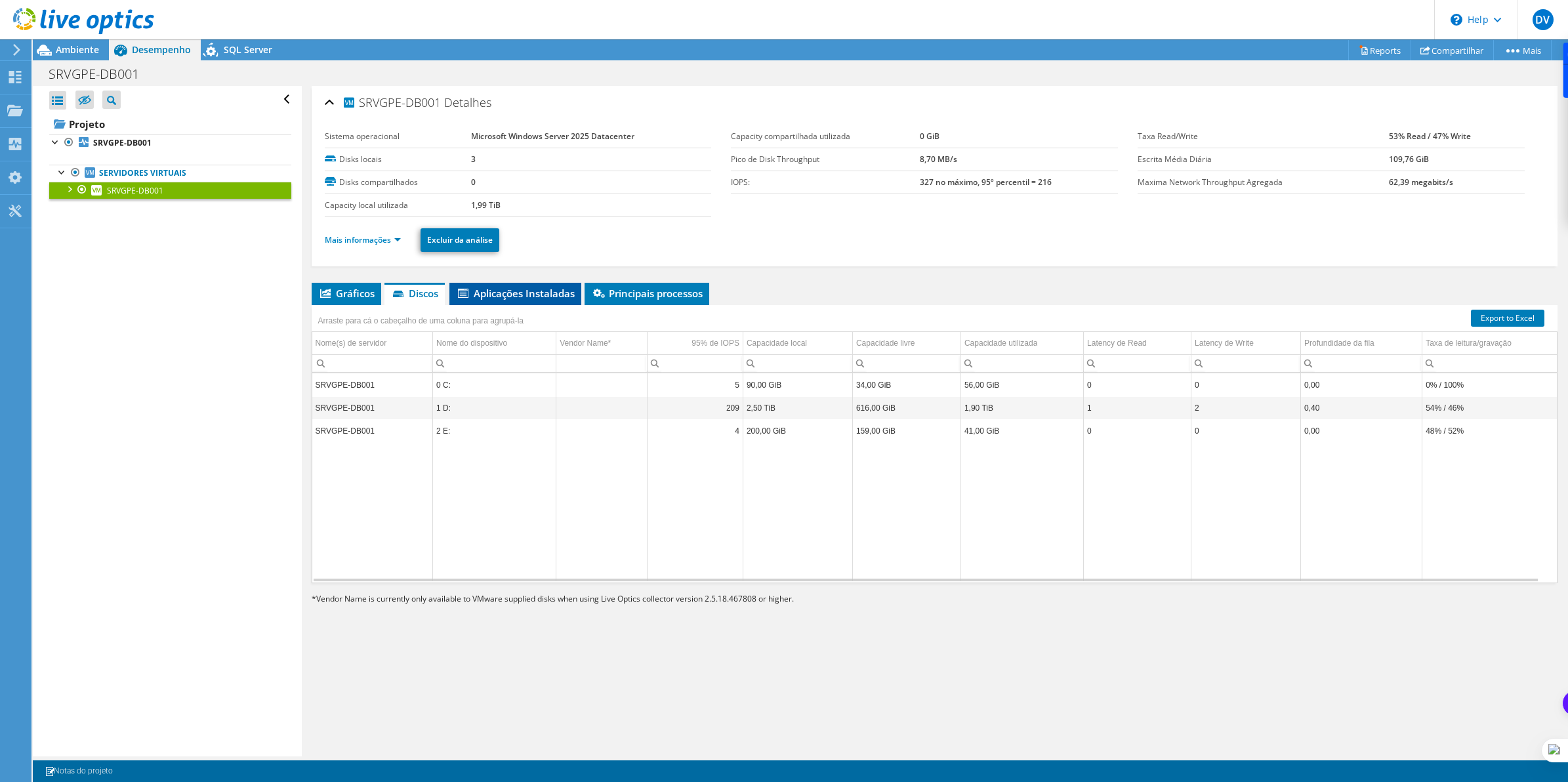
click at [533, 288] on span "Aplicações Instaladas" at bounding box center [515, 293] width 119 height 13
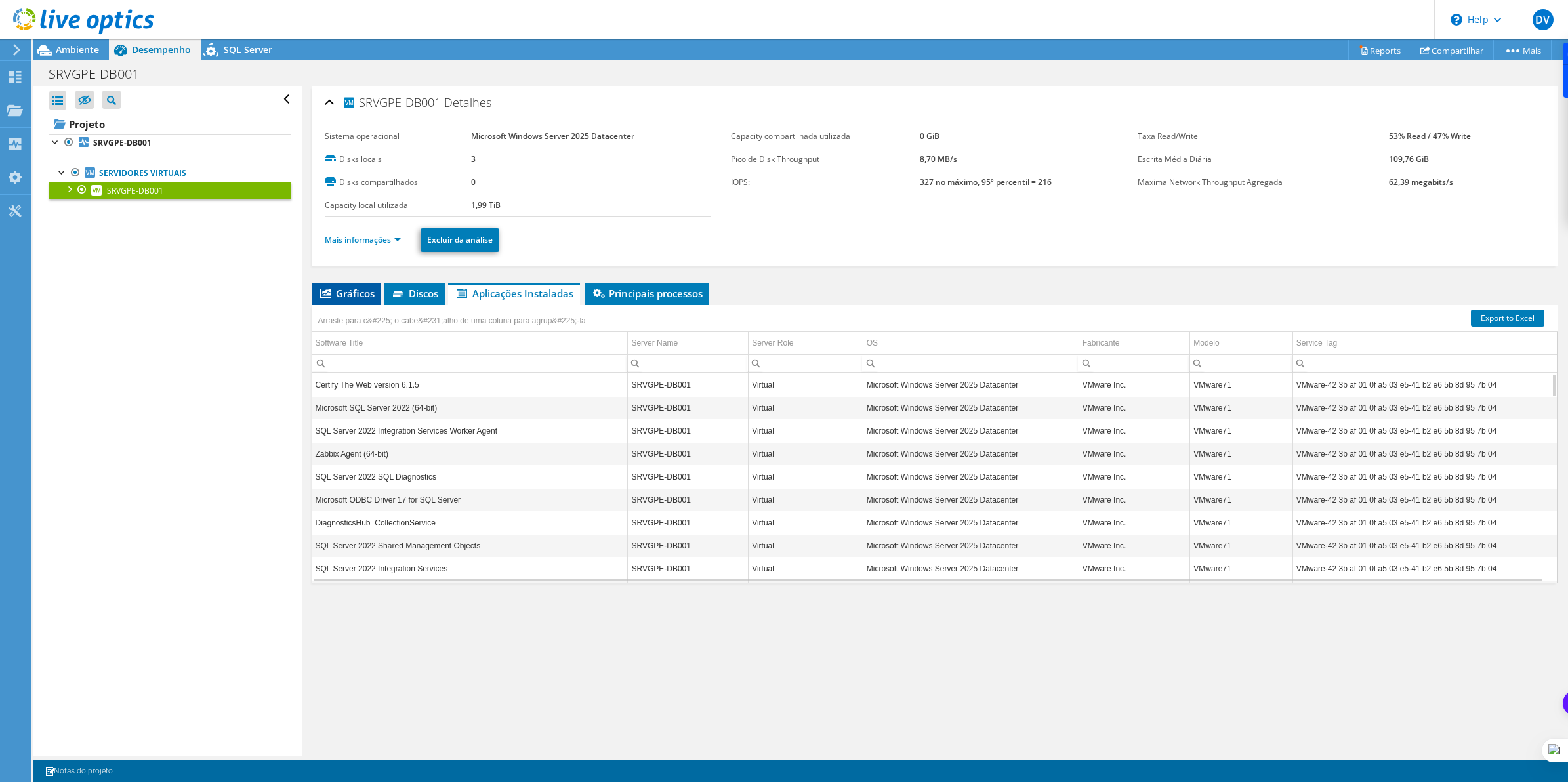
click at [349, 296] on span "Gráficos" at bounding box center [346, 293] width 56 height 13
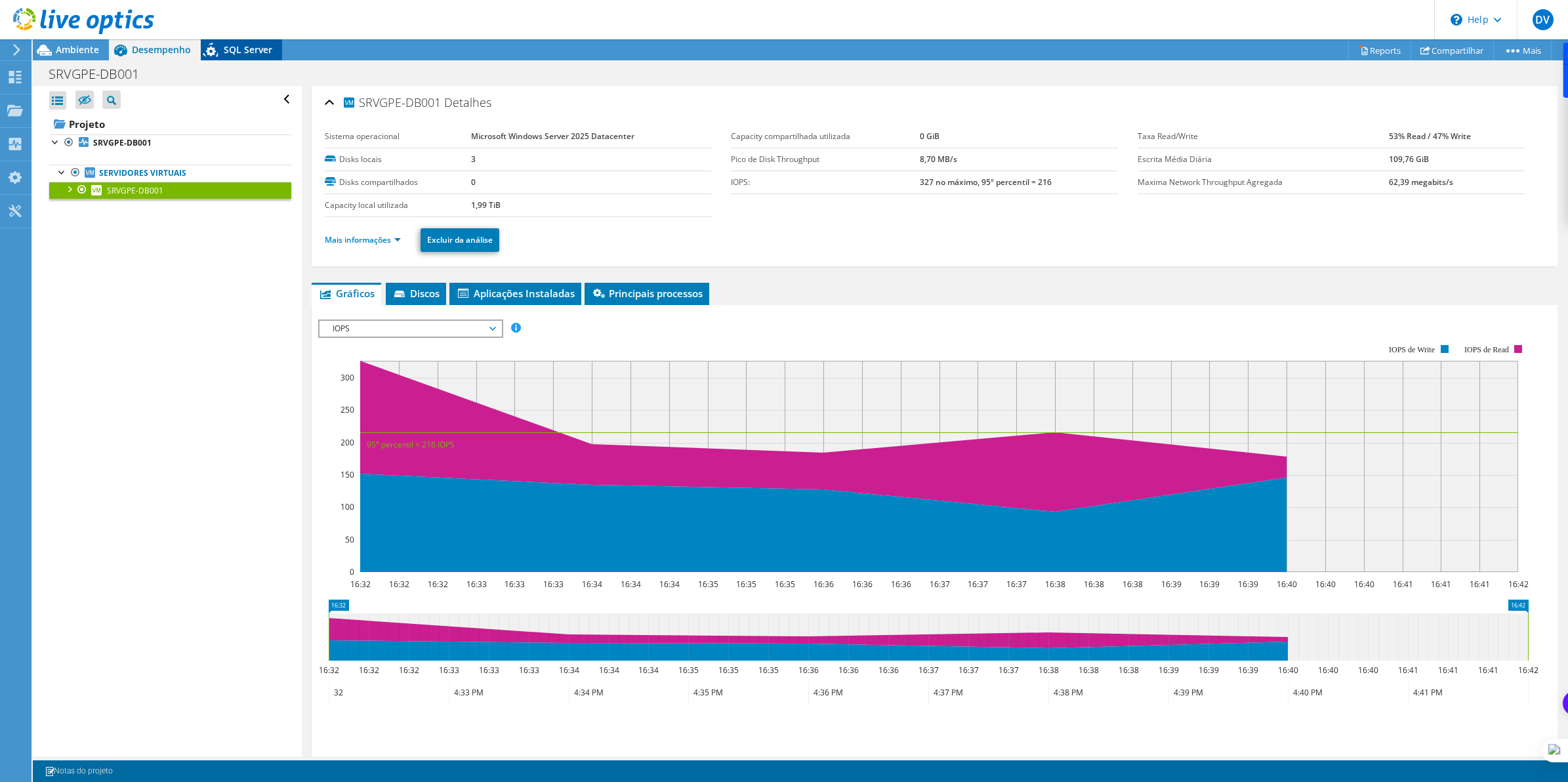
click at [242, 51] on span "SQL Server" at bounding box center [248, 49] width 48 height 13
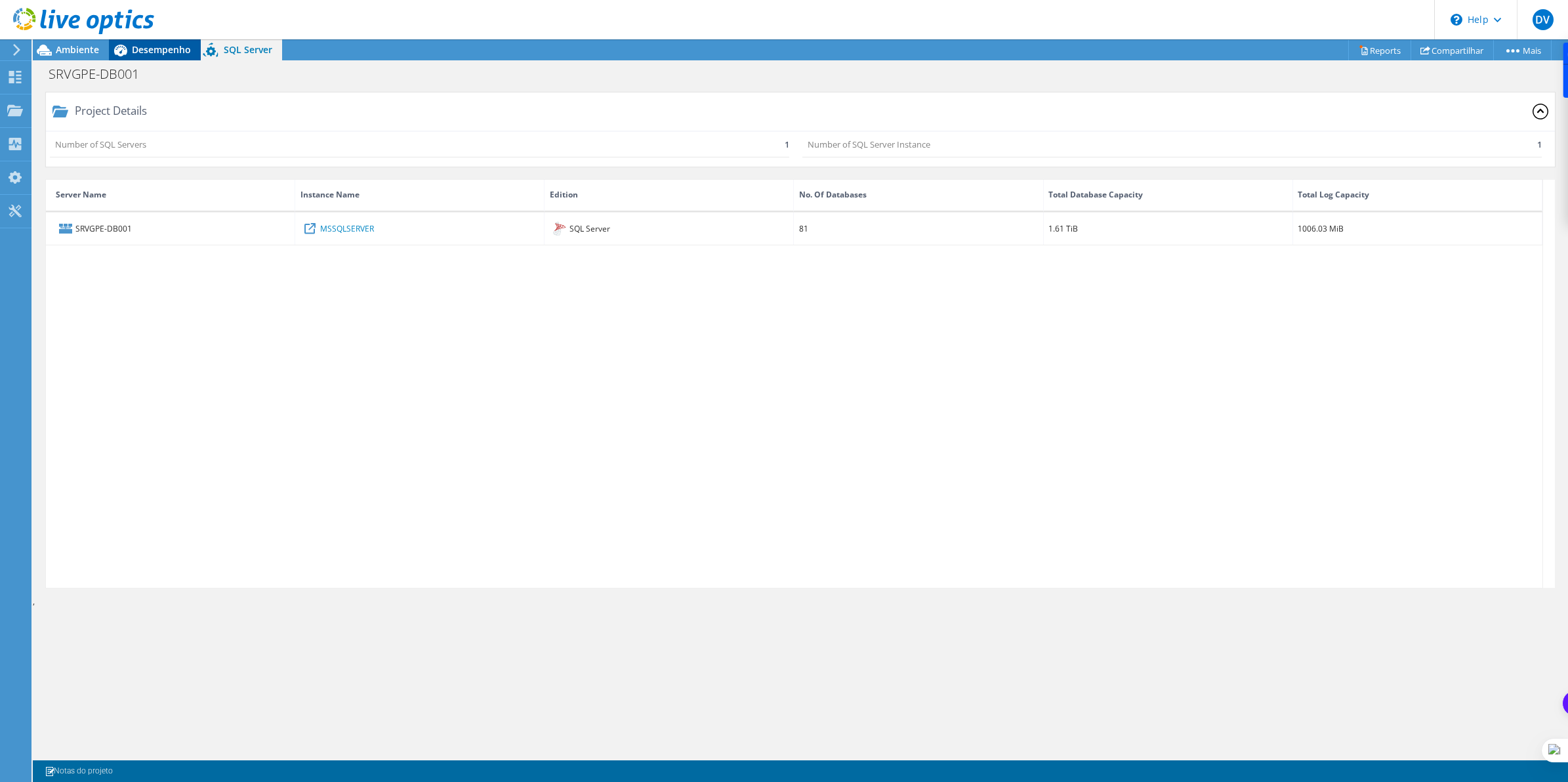
click at [161, 59] on div "Desempenho" at bounding box center [154, 49] width 91 height 21
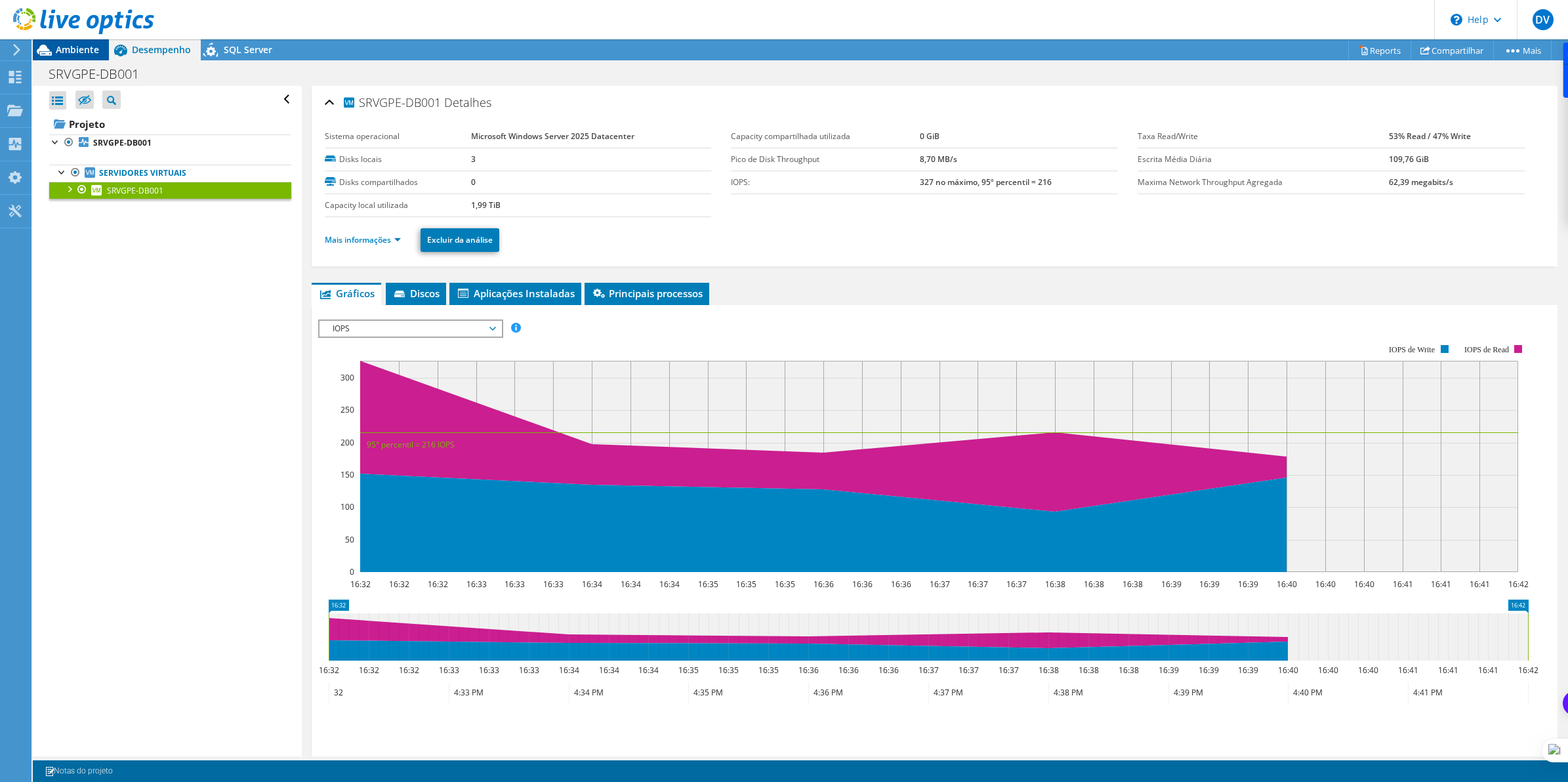
click at [79, 54] on span "Ambiente" at bounding box center [77, 49] width 43 height 13
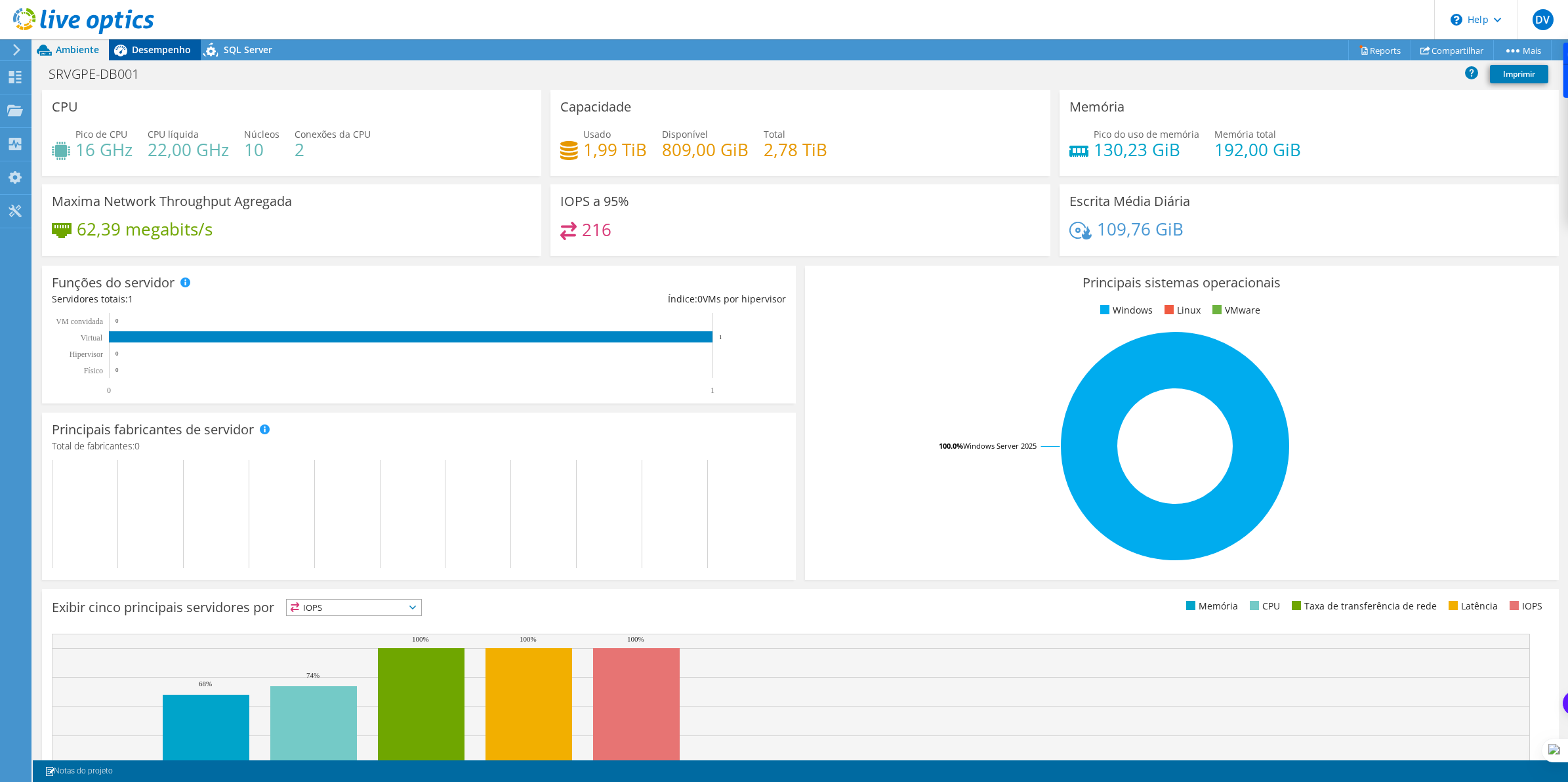
click at [141, 47] on span "Desempenho" at bounding box center [162, 49] width 59 height 13
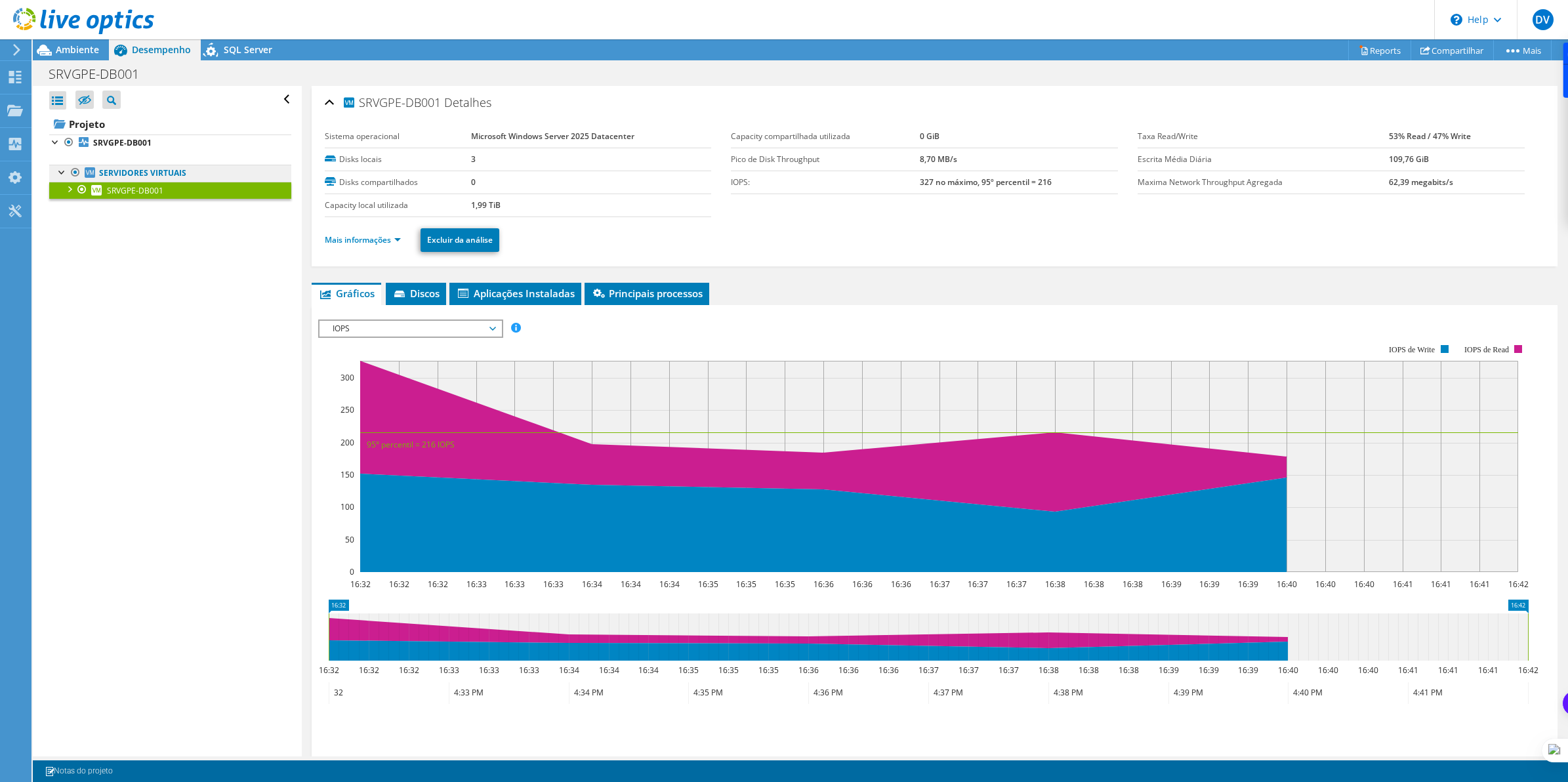
click at [141, 176] on link "Servidores virtuais" at bounding box center [170, 174] width 242 height 17
click at [504, 297] on span "Aplicações Instaladas" at bounding box center [515, 293] width 119 height 13
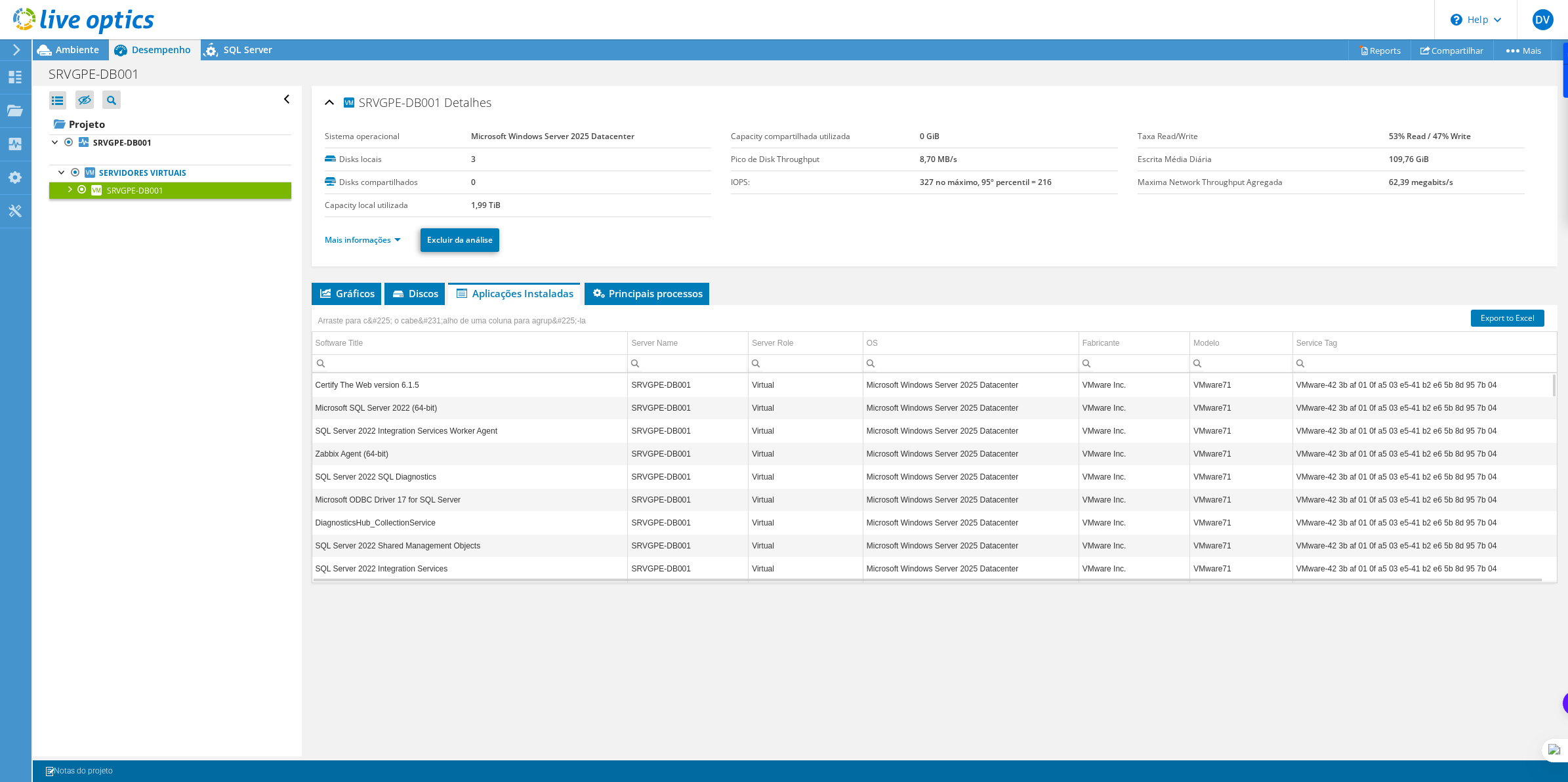
click at [378, 458] on td "Zabbix Agent (64-bit)" at bounding box center [470, 454] width 316 height 23
click at [391, 387] on td "Certify The Web version 6.1.5" at bounding box center [470, 385] width 316 height 23
click at [387, 472] on td "SQL Server 2022 SQL Diagnostics" at bounding box center [470, 476] width 316 height 23
click at [435, 476] on td "SQL Server 2022 SQL Diagnostics" at bounding box center [470, 476] width 316 height 23
click at [479, 543] on td "SQL Server 2022 Shared Management Objects" at bounding box center [470, 545] width 316 height 23
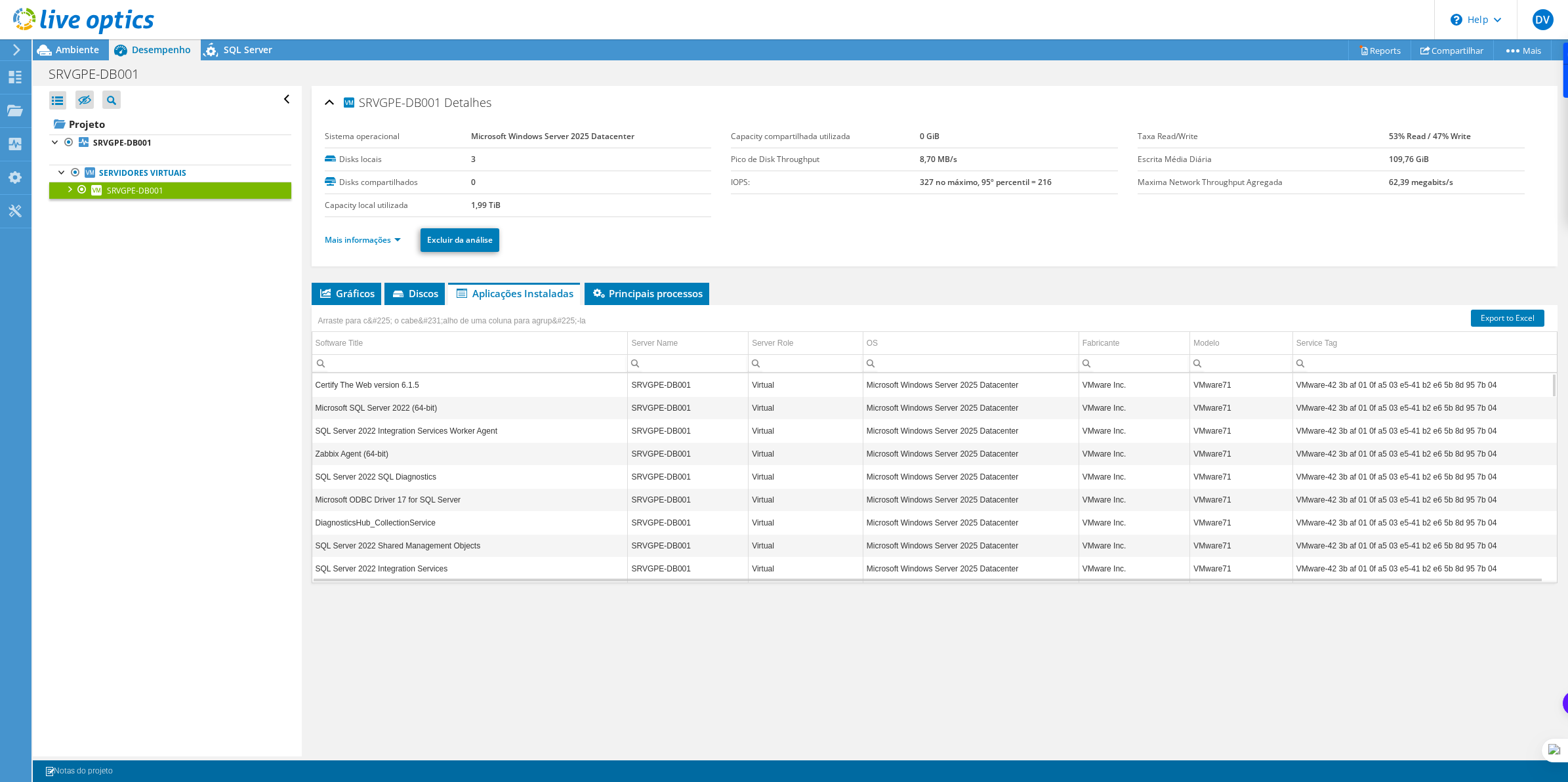
click at [456, 569] on td "SQL Server 2022 Integration Services" at bounding box center [470, 568] width 316 height 23
drag, startPoint x: 456, startPoint y: 569, endPoint x: 387, endPoint y: 569, distance: 69.0
click at [387, 569] on td "SQL Server 2022 Integration Services" at bounding box center [470, 568] width 316 height 23
click at [385, 569] on td "SQL Server 2022 Integration Services" at bounding box center [470, 568] width 316 height 23
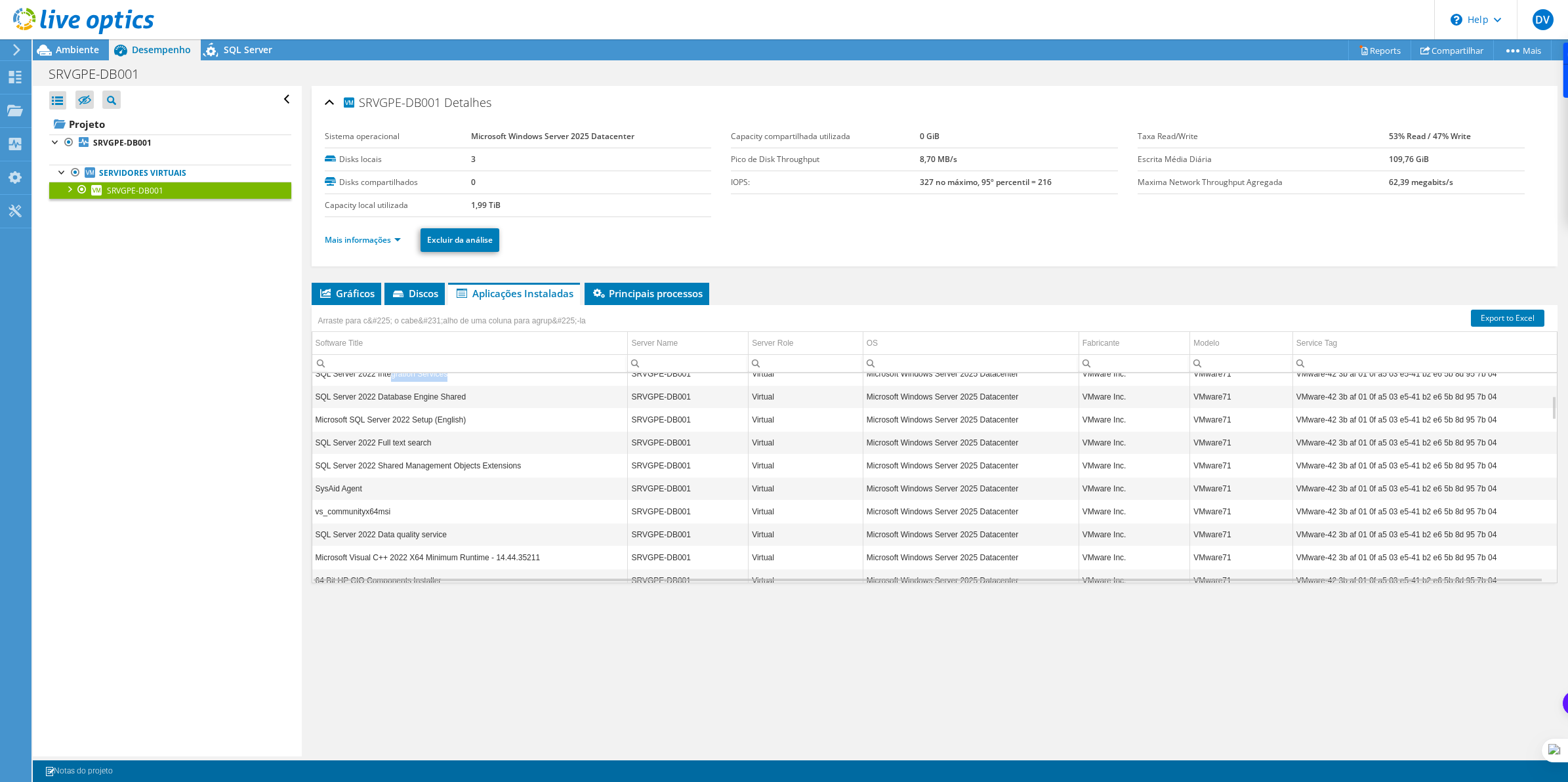
scroll to position [292, 0]
drag, startPoint x: 453, startPoint y: 549, endPoint x: 399, endPoint y: 554, distance: 54.2
click at [399, 554] on td "SQL Server 2022 Advanced Analytics" at bounding box center [470, 551] width 316 height 23
drag, startPoint x: 399, startPoint y: 554, endPoint x: 576, endPoint y: 520, distance: 180.2
click at [576, 520] on td "Microsoft SQL Server 2022 RsFx Driver" at bounding box center [470, 528] width 316 height 23
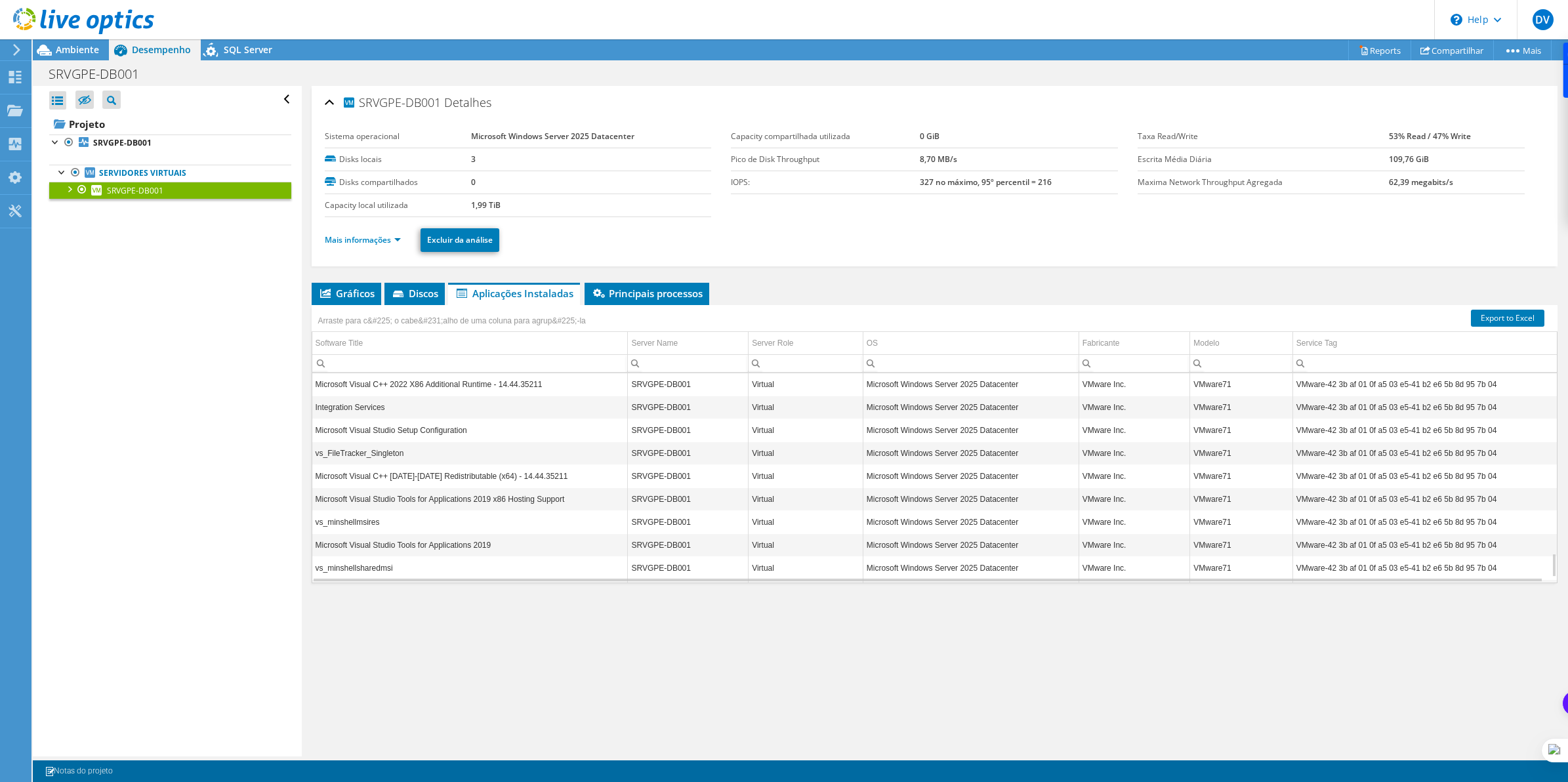
scroll to position [1602, 0]
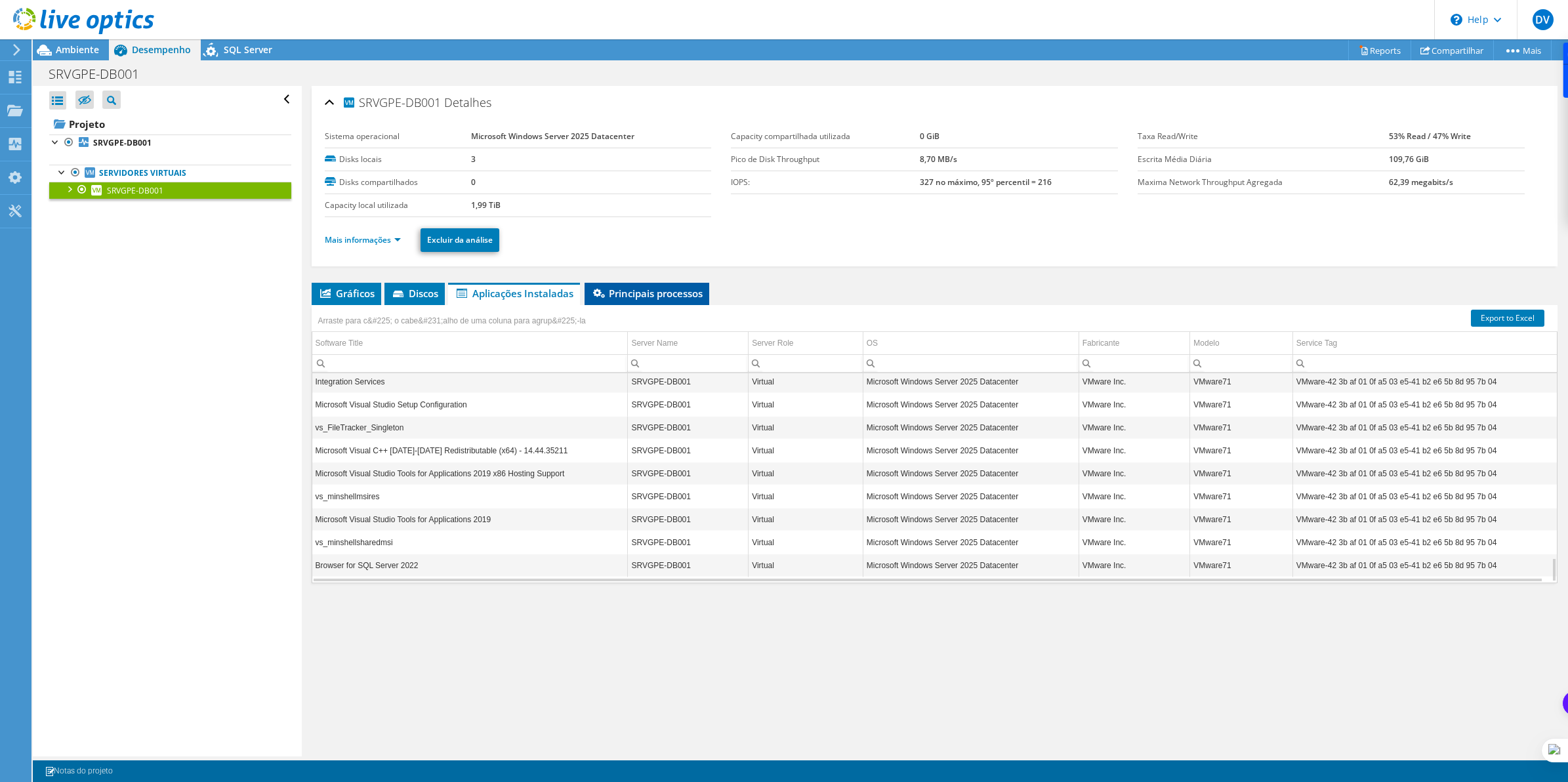
click at [631, 292] on span "Principais processos" at bounding box center [646, 293] width 112 height 13
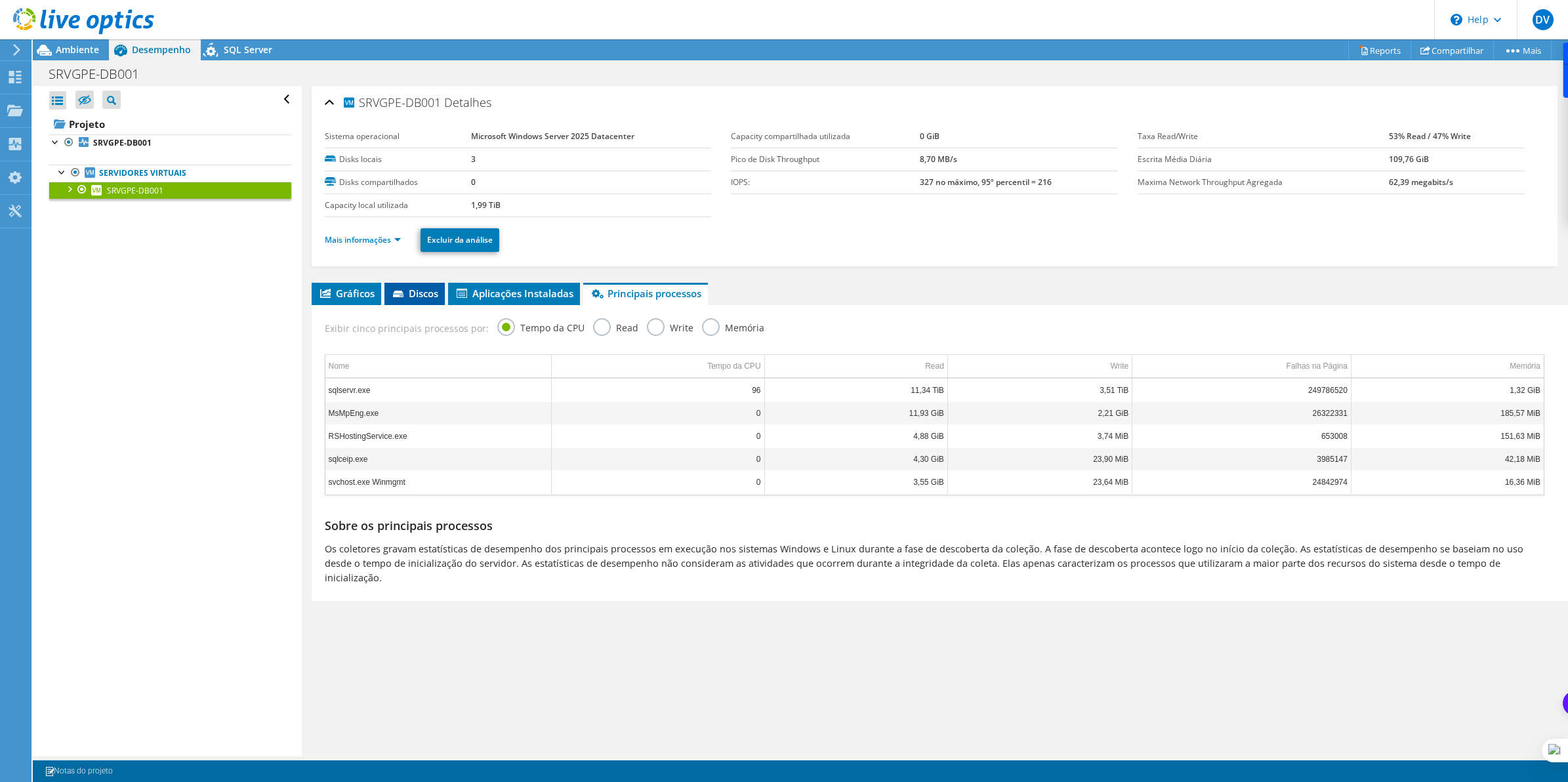
click at [418, 288] on span "Discos" at bounding box center [414, 293] width 47 height 13
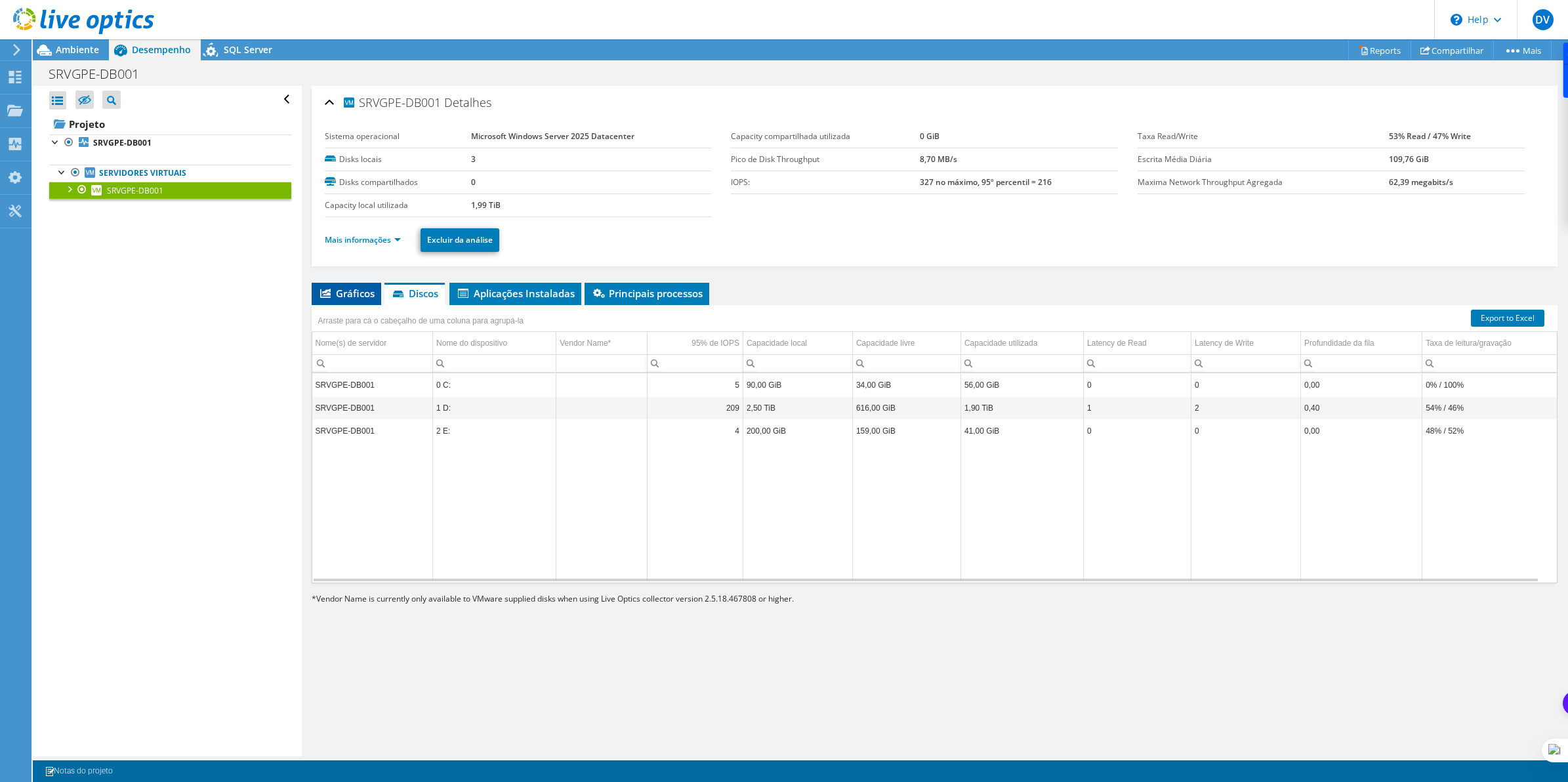
click at [356, 294] on span "Gráficos" at bounding box center [346, 293] width 56 height 13
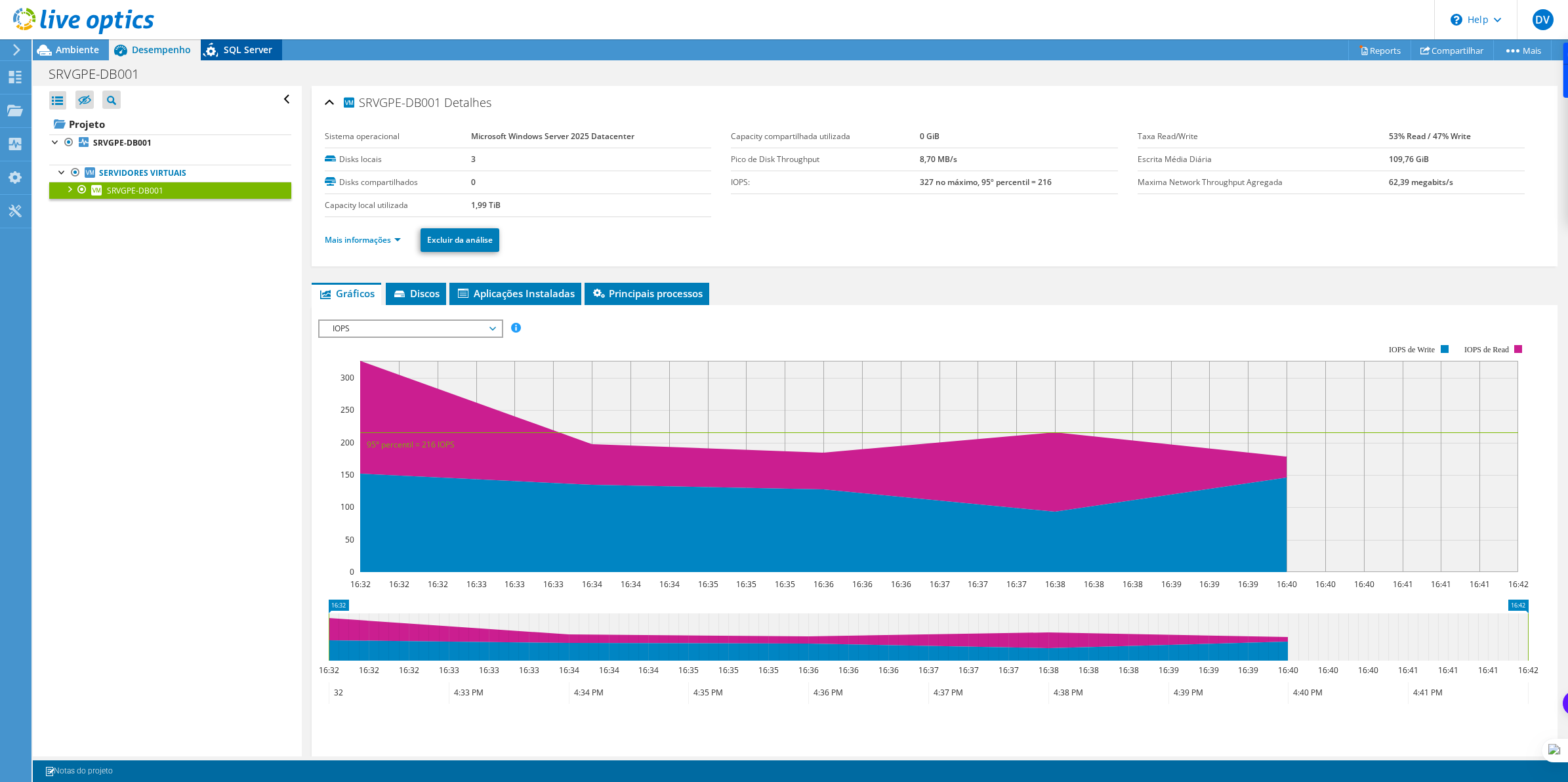
click at [244, 39] on div "SQL Server" at bounding box center [242, 49] width 81 height 21
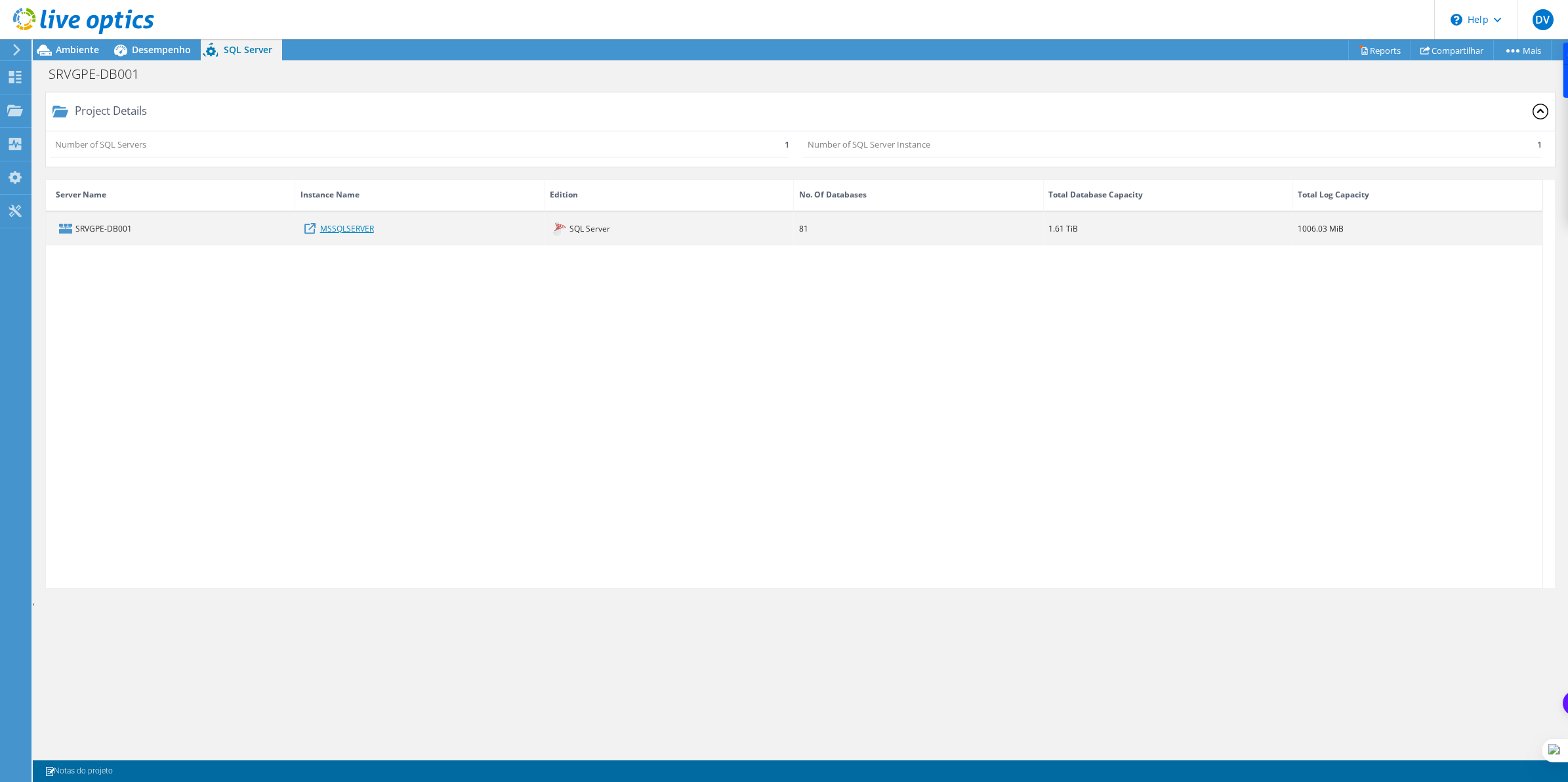
click at [358, 228] on link "MSSQLSERVER" at bounding box center [347, 228] width 54 height 14
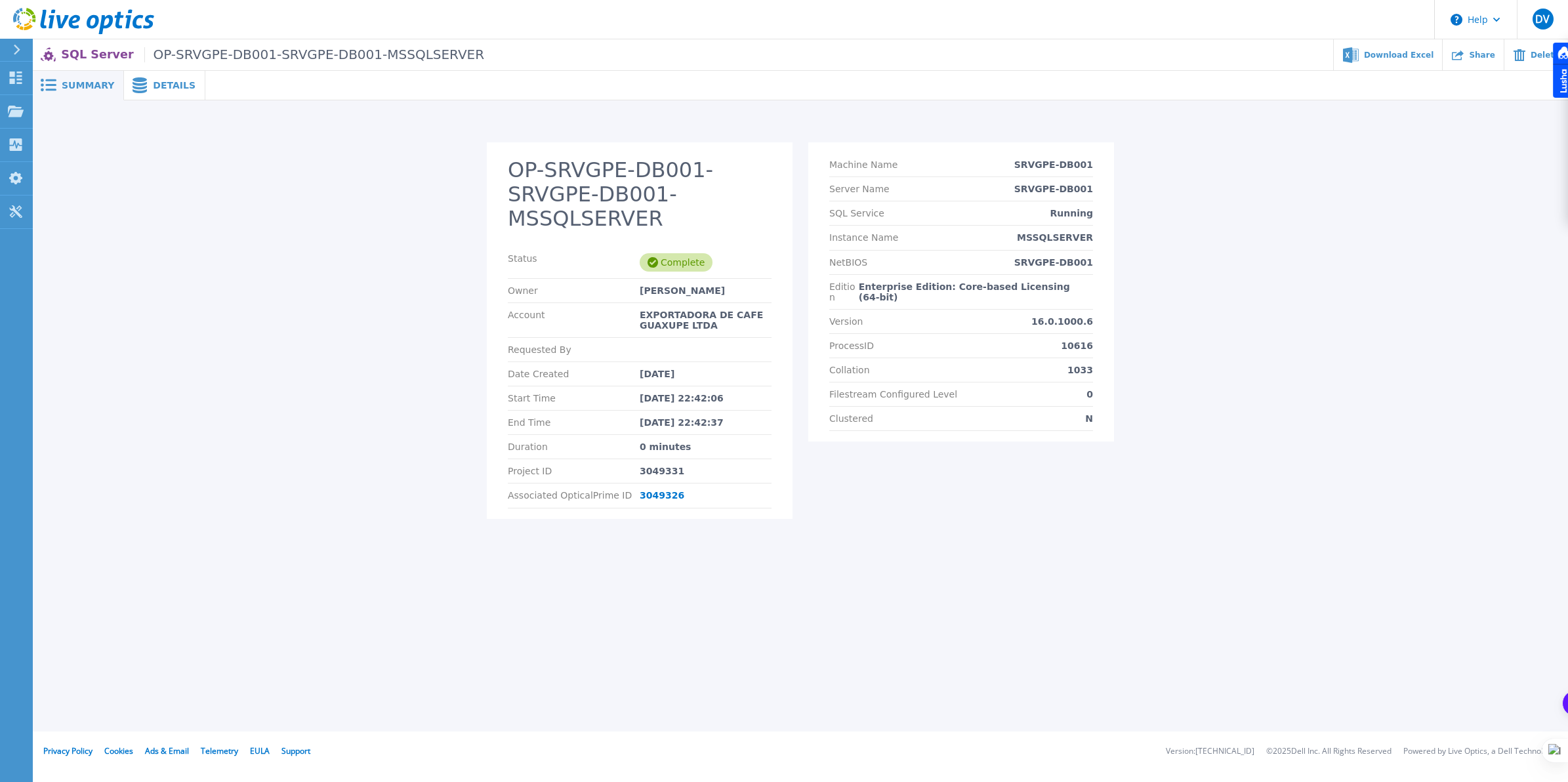
click at [818, 513] on div "OP-SRVGPE-DB001-SRVGPE-DB001-MSSQLSERVER Status Complete Owner [PERSON_NAME] Ac…" at bounding box center [800, 323] width 1535 height 447
drag, startPoint x: 1026, startPoint y: 239, endPoint x: 1123, endPoint y: 238, distance: 97.0
click at [1123, 238] on div "OP-SRVGPE-DB001-SRVGPE-DB001-MSSQLSERVER Status Complete Owner [PERSON_NAME] Ac…" at bounding box center [800, 338] width 1510 height 392
click at [825, 263] on section "Machine Name SRVGPE-DB001 Server Name SRVGPE-DB001 SQL Service Running Instance…" at bounding box center [961, 292] width 306 height 300
drag, startPoint x: 1017, startPoint y: 260, endPoint x: 1103, endPoint y: 260, distance: 86.0
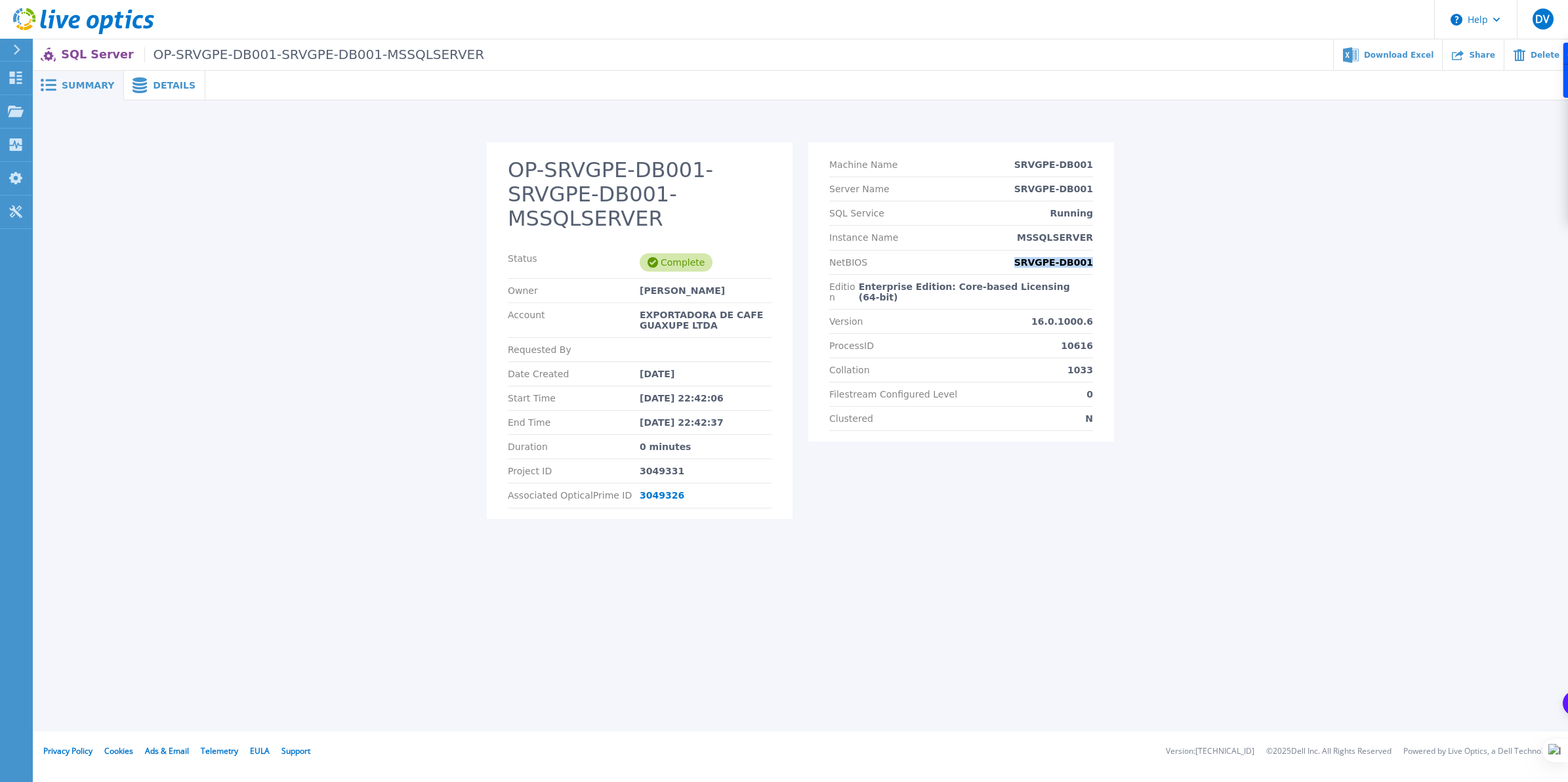
click at [1103, 260] on section "Machine Name SRVGPE-DB001 Server Name SRVGPE-DB001 SQL Service Running Instance…" at bounding box center [961, 292] width 306 height 300
click at [1130, 465] on div "OP-SRVGPE-DB001-SRVGPE-DB001-MSSQLSERVER Status Complete Owner [PERSON_NAME] Ac…" at bounding box center [800, 338] width 1510 height 392
drag, startPoint x: 893, startPoint y: 284, endPoint x: 965, endPoint y: 291, distance: 72.3
click at [965, 291] on p "Enterprise Edition: Core-based Licensing (64-bit)" at bounding box center [976, 292] width 234 height 21
click at [1185, 533] on div "Summary Details OP-SRVGPE-DB001-SRVGPE-DB001-MSSQLSERVER Status Complete Owner …" at bounding box center [800, 366] width 1535 height 732
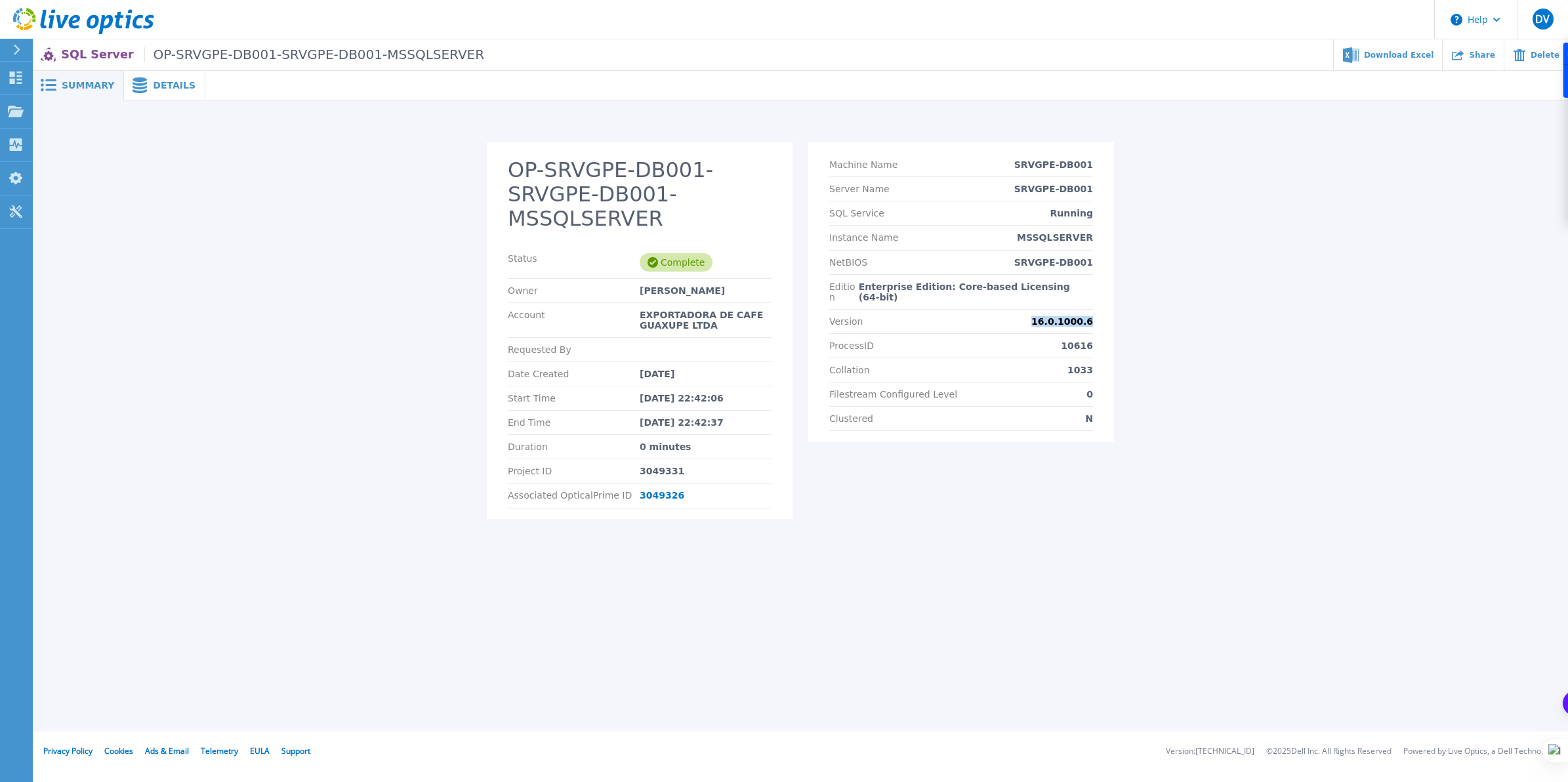
drag, startPoint x: 1047, startPoint y: 314, endPoint x: 1093, endPoint y: 318, distance: 46.2
click at [1093, 318] on section "Machine Name SRVGPE-DB001 Server Name SRVGPE-DB001 SQL Service Running Instance…" at bounding box center [961, 292] width 306 height 300
click at [1137, 565] on div "Summary Details OP-SRVGPE-DB001-SRVGPE-DB001-MSSQLSERVER Status Complete Owner …" at bounding box center [800, 366] width 1535 height 732
drag, startPoint x: 893, startPoint y: 285, endPoint x: 966, endPoint y: 288, distance: 73.1
click at [966, 288] on p "Enterprise Edition: Core-based Licensing (64-bit)" at bounding box center [976, 292] width 234 height 21
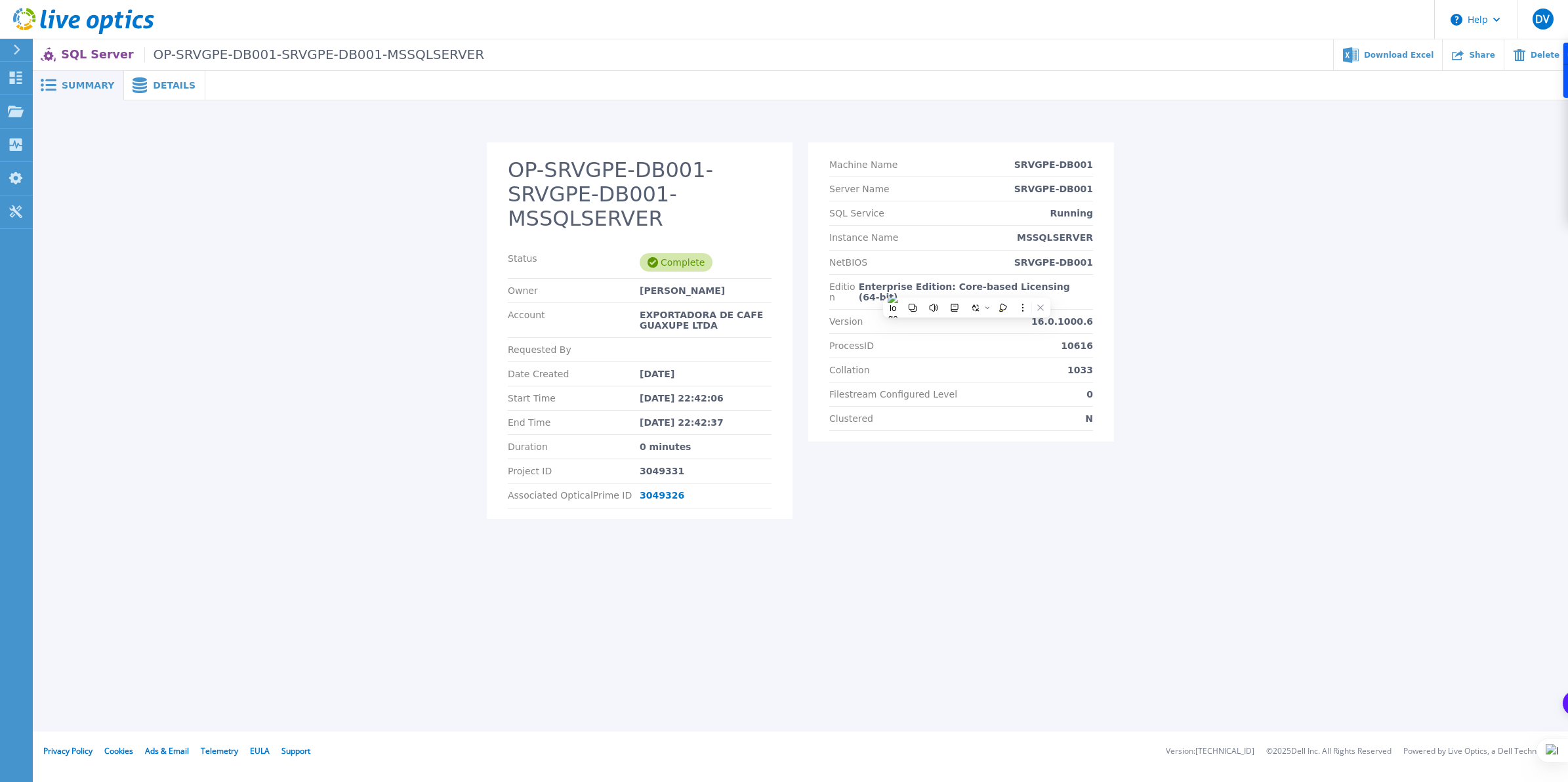
click at [1065, 545] on div "Summary Details OP-SRVGPE-DB001-SRVGPE-DB001-MSSQLSERVER Status Complete Owner …" at bounding box center [800, 366] width 1535 height 732
drag, startPoint x: 1045, startPoint y: 307, endPoint x: 1094, endPoint y: 317, distance: 50.0
click at [1094, 317] on section "Machine Name SRVGPE-DB001 Server Name SRVGPE-DB001 SQL Service Running Instance…" at bounding box center [961, 292] width 306 height 300
copy p "16.0.1000.6"
click at [1257, 316] on div "OP-SRVGPE-DB001-SRVGPE-DB001-MSSQLSERVER Status Complete Owner [PERSON_NAME] Ac…" at bounding box center [800, 338] width 1510 height 392
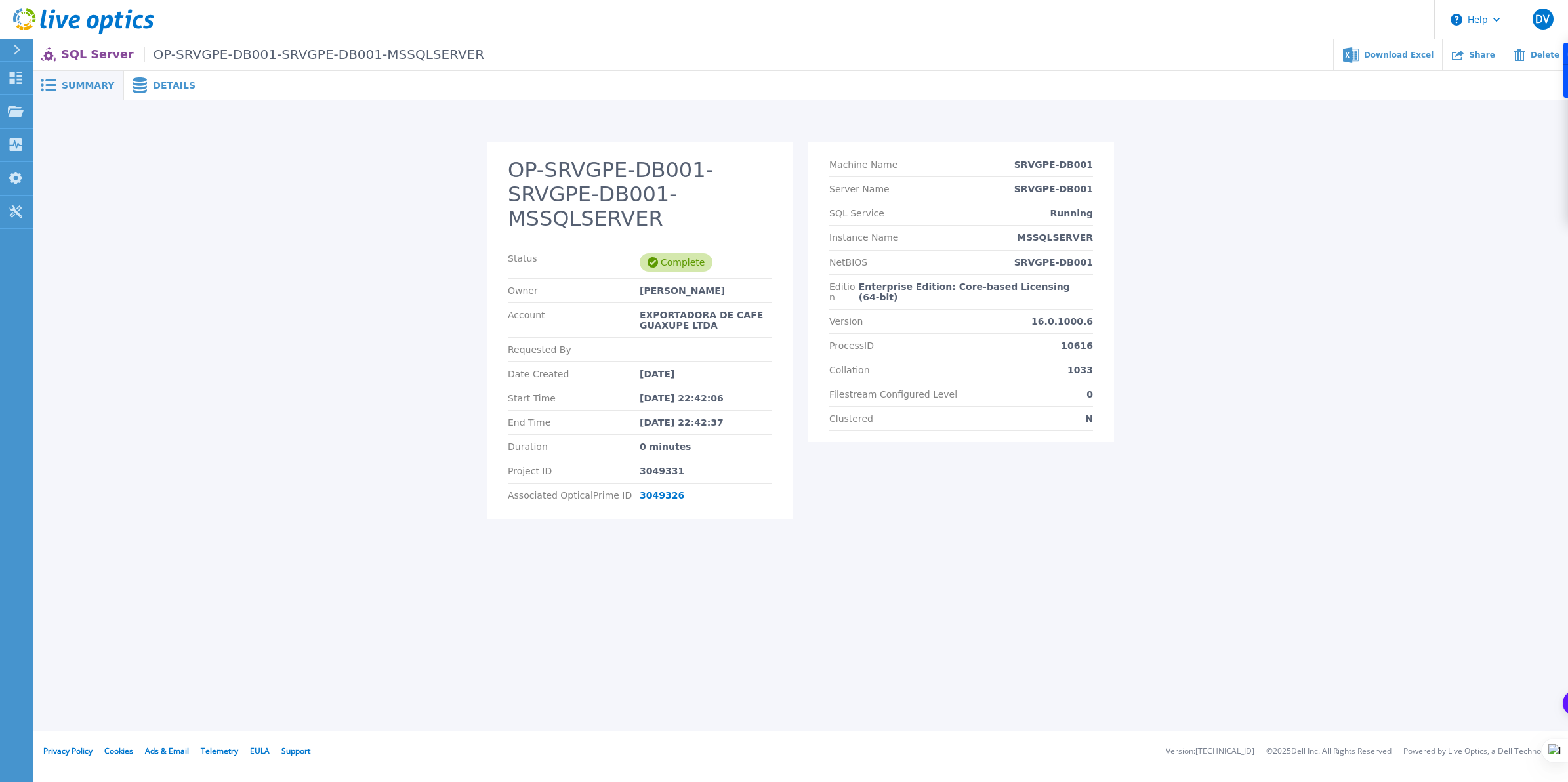
click at [850, 598] on div "Summary Details OP-SRVGPE-DB001-SRVGPE-DB001-MSSQLSERVER Status Complete Owner …" at bounding box center [800, 366] width 1535 height 732
click at [994, 607] on div "Summary Details OP-SRVGPE-DB001-SRVGPE-DB001-MSSQLSERVER Status Complete Owner …" at bounding box center [800, 366] width 1535 height 732
click at [153, 88] on span "Details" at bounding box center [174, 85] width 43 height 9
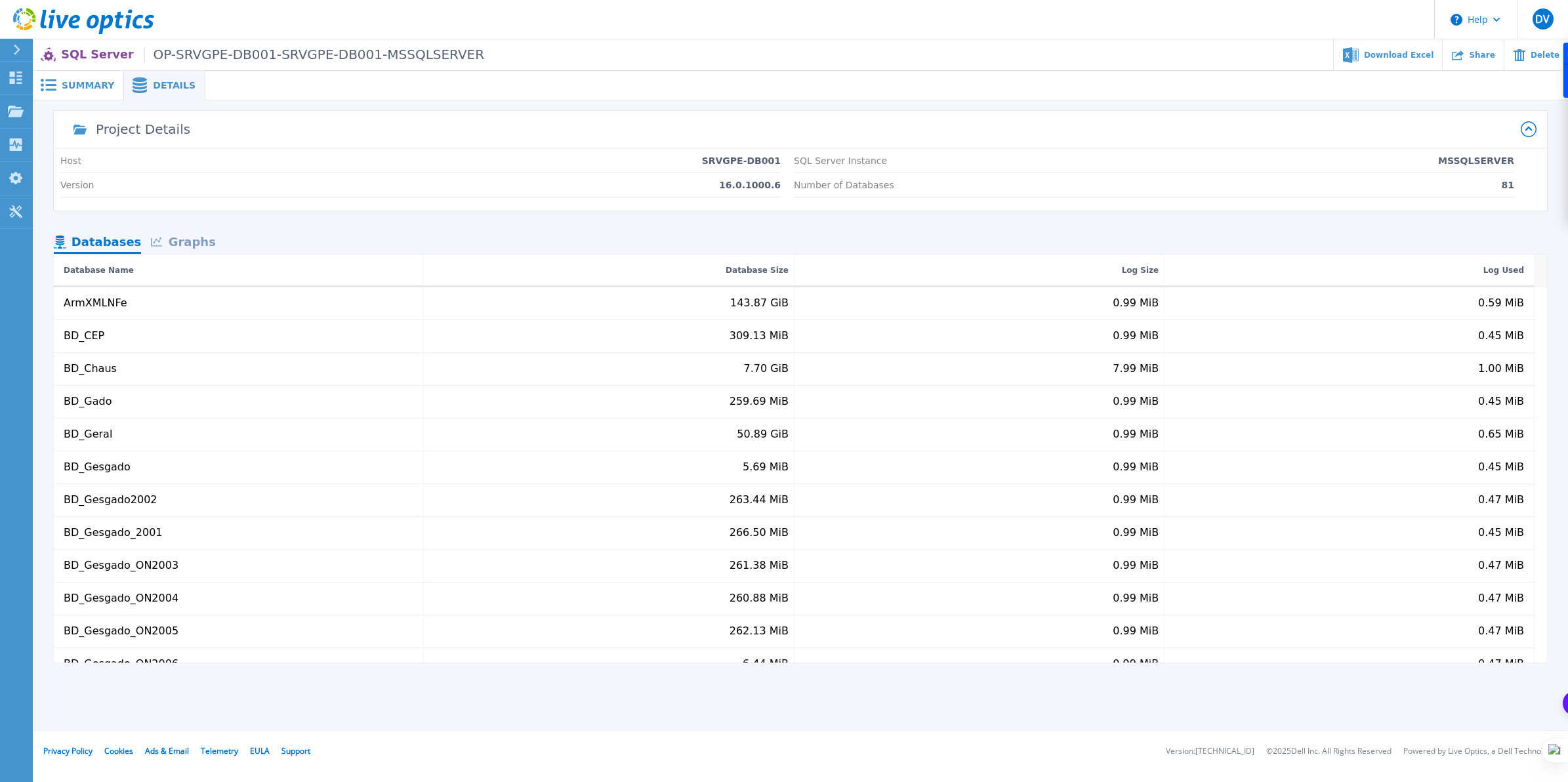
click at [172, 239] on div "Graphs" at bounding box center [182, 242] width 84 height 23
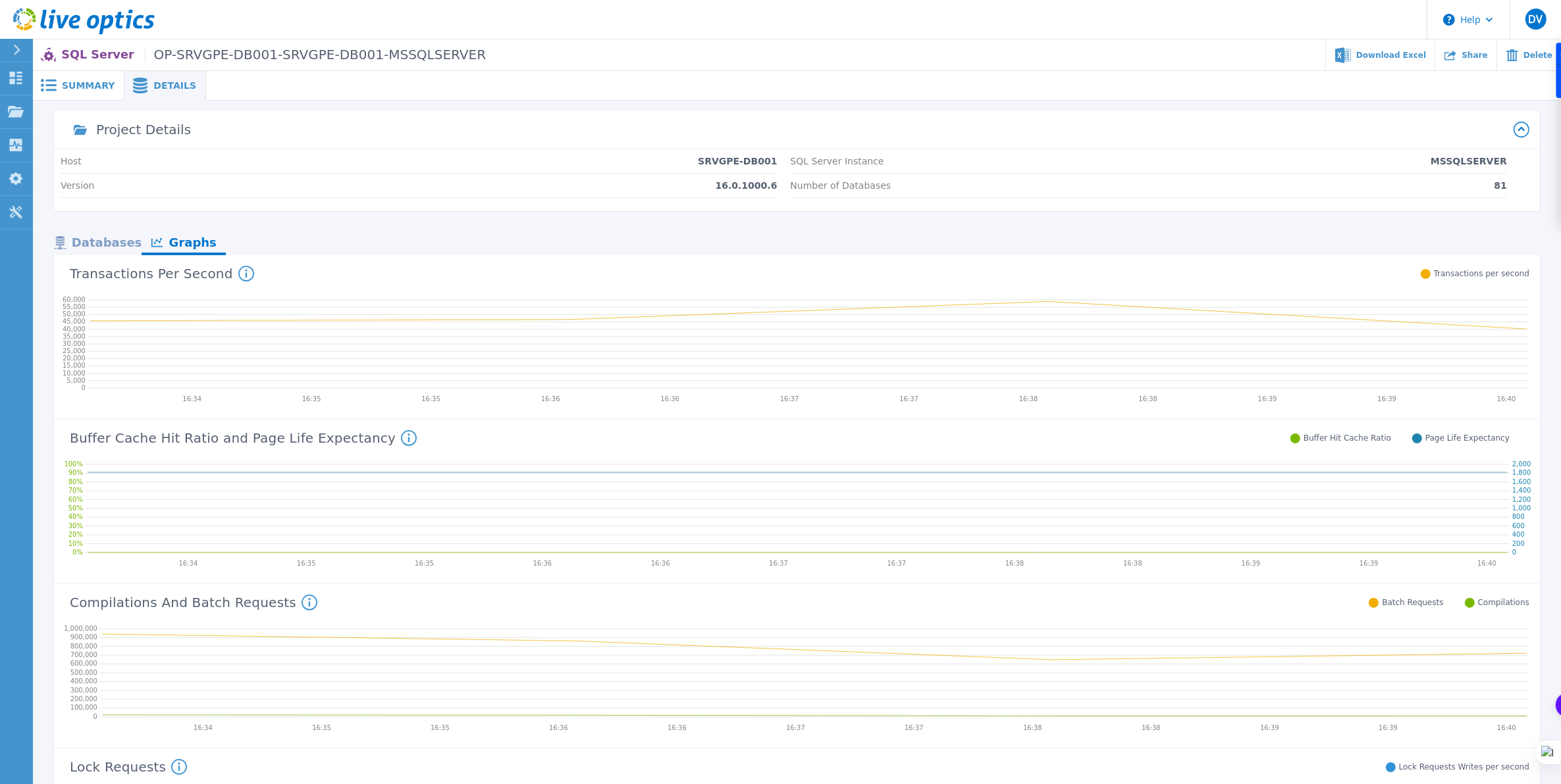
click at [97, 241] on div "Databases" at bounding box center [98, 243] width 88 height 23
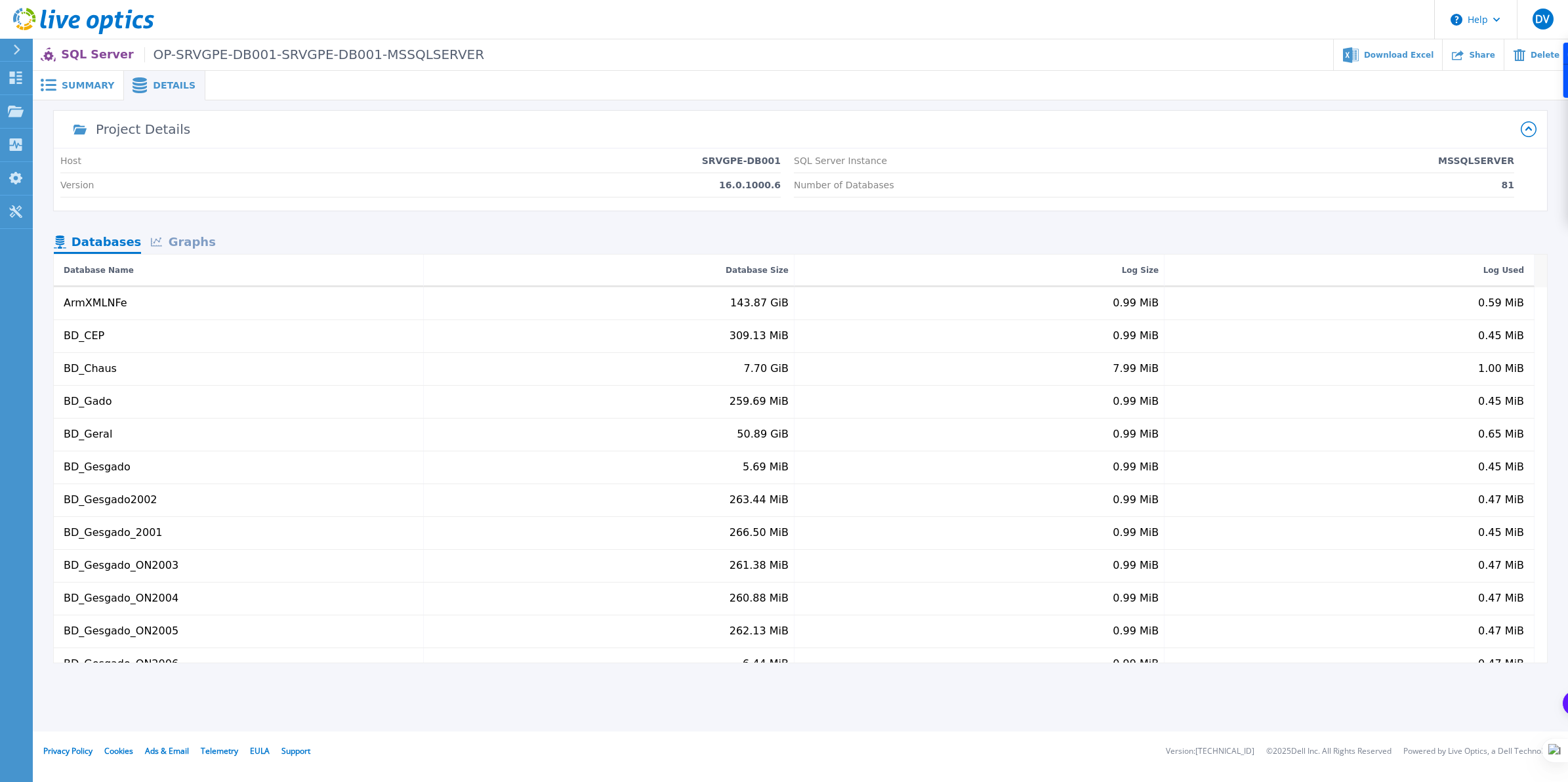
click at [81, 82] on span "Summary" at bounding box center [88, 85] width 52 height 9
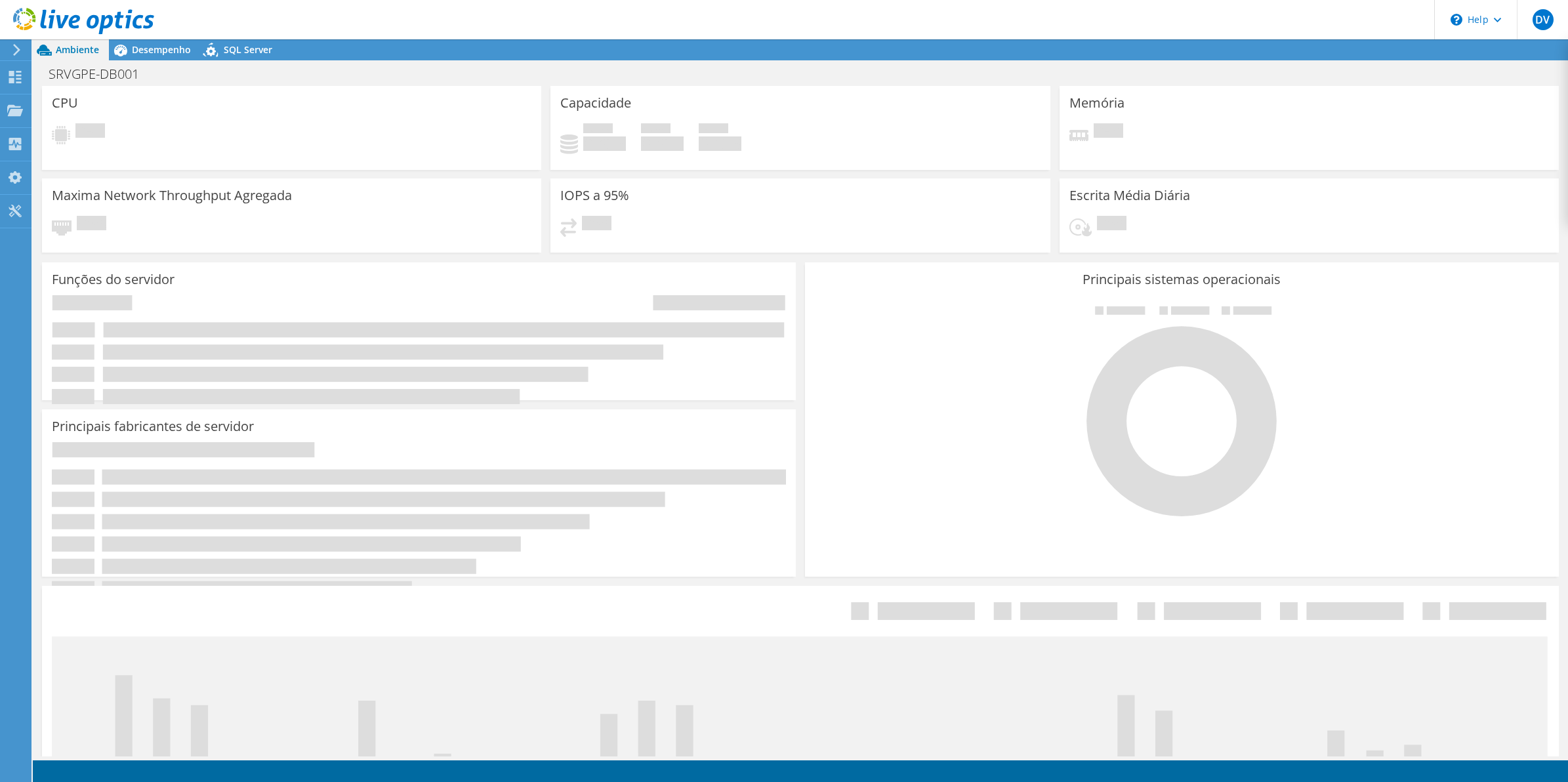
click at [238, 55] on span "SQL Server" at bounding box center [248, 49] width 48 height 13
